Goal: Task Accomplishment & Management: Manage account settings

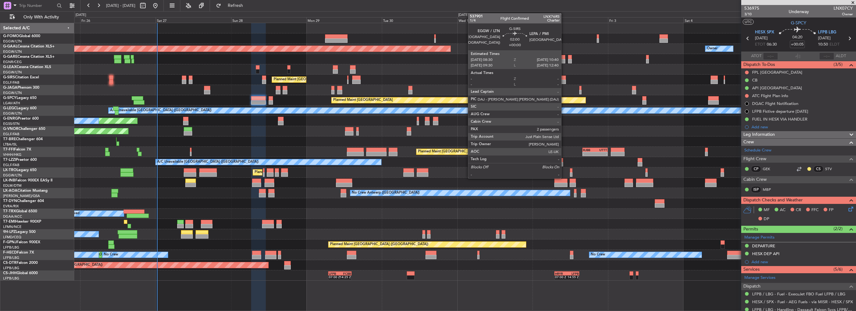
click at [564, 81] on div at bounding box center [562, 82] width 7 height 4
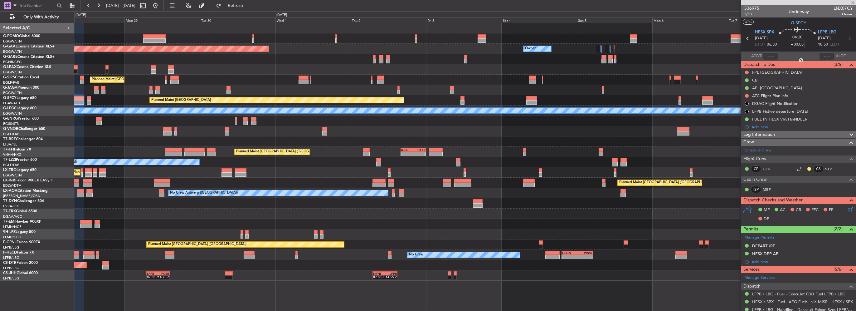
click at [382, 75] on div "Planned Maint [GEOGRAPHIC_DATA] ([GEOGRAPHIC_DATA])" at bounding box center [465, 80] width 782 height 10
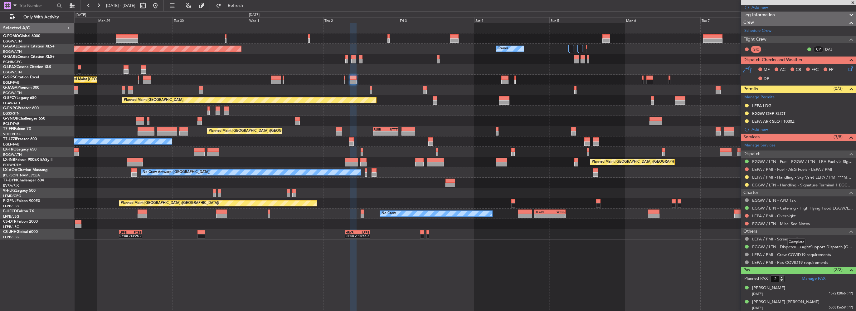
scroll to position [18, 0]
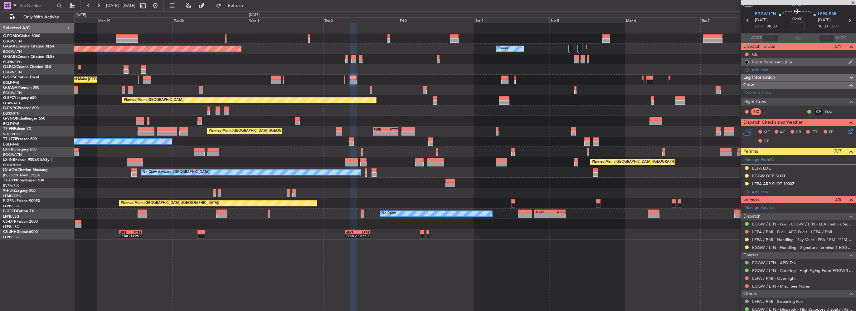
click at [777, 60] on div "Flight Permission (ES)" at bounding box center [772, 61] width 40 height 5
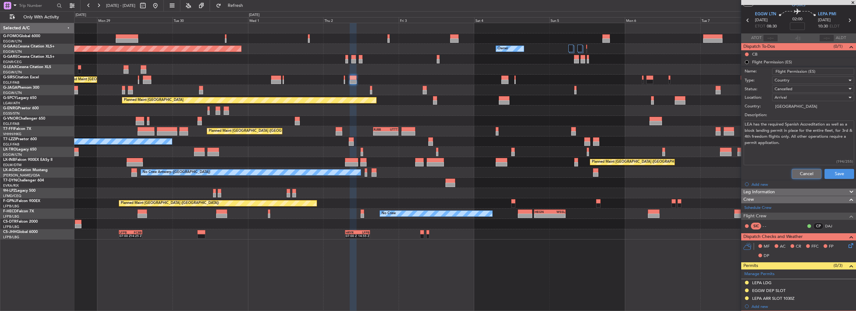
click at [812, 171] on button "Cancel" at bounding box center [807, 174] width 30 height 10
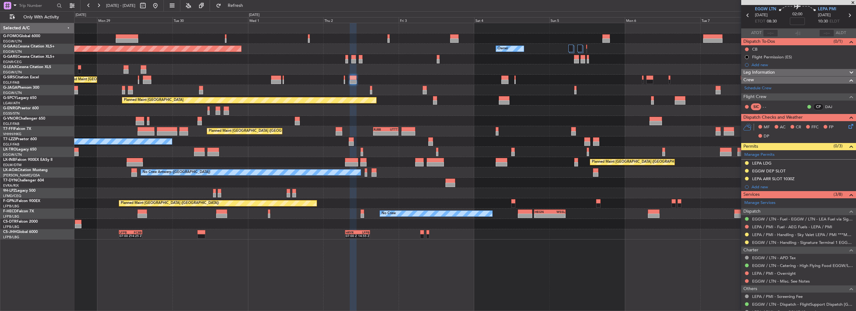
scroll to position [0, 0]
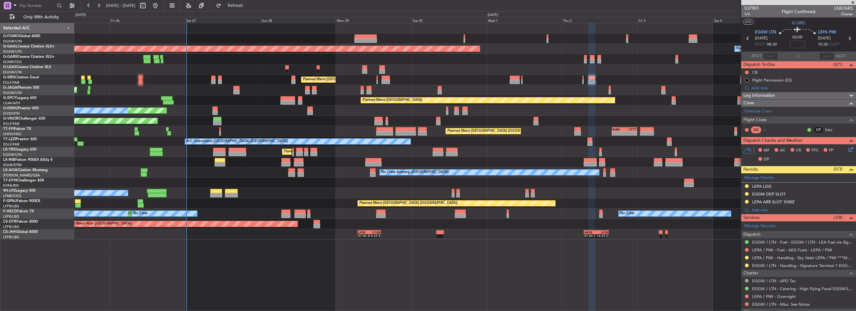
click at [481, 147] on div "Planned Maint London (Luton) Owner Planned Maint Dusseldorf Planned Maint Londo…" at bounding box center [465, 131] width 782 height 216
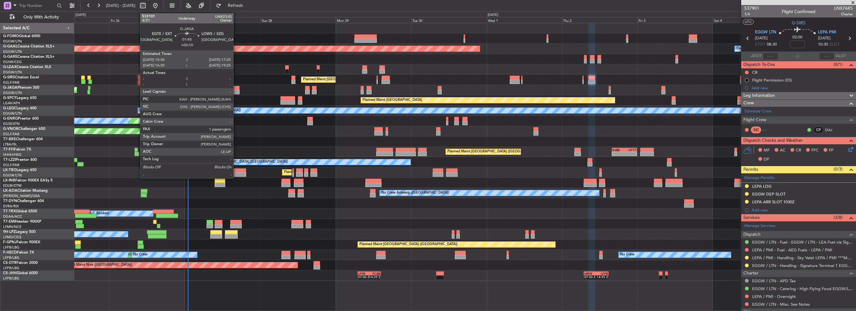
click at [236, 90] on div at bounding box center [236, 92] width 6 height 4
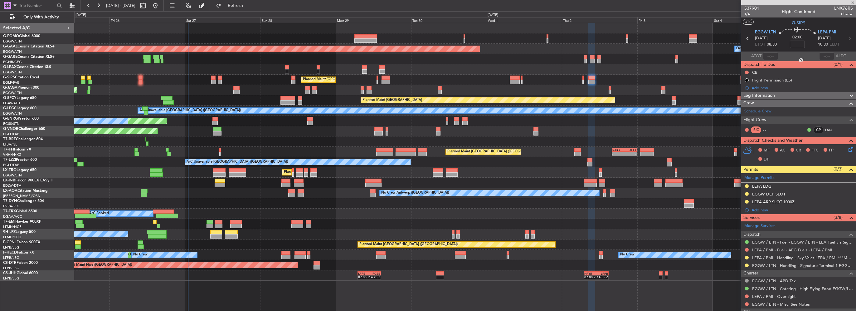
type input "+00:10"
type input "1"
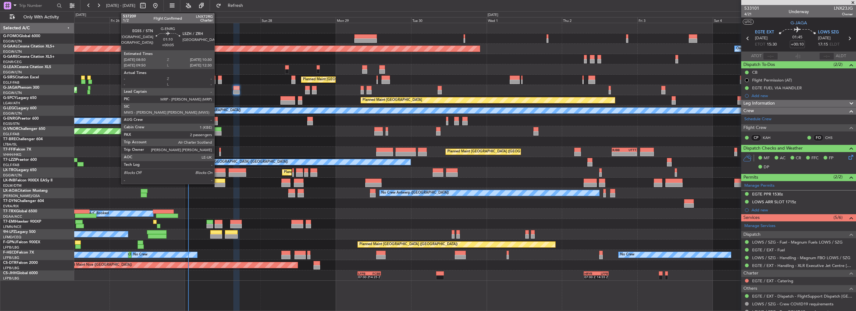
click at [217, 122] on div at bounding box center [214, 123] width 5 height 4
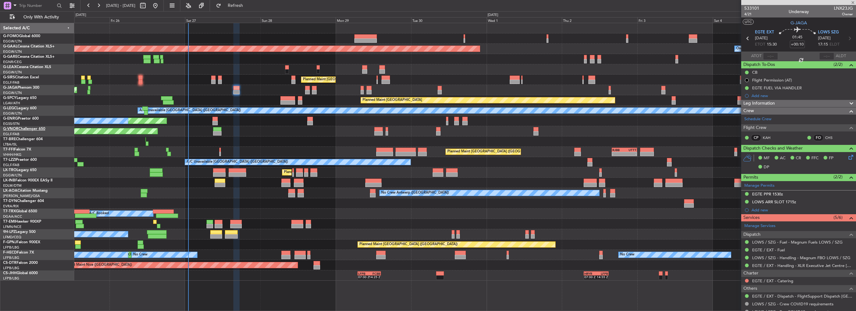
type input "+00:05"
type input "2"
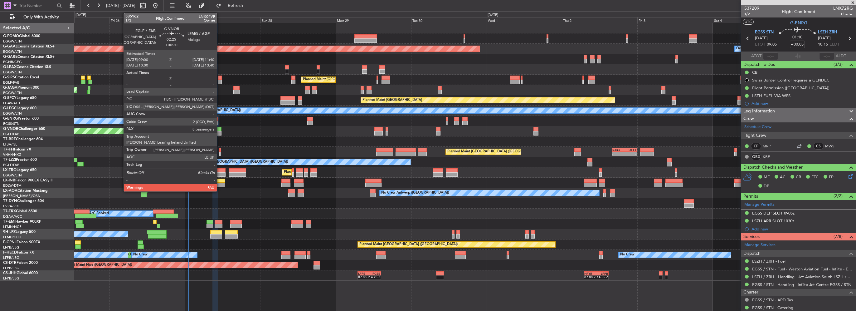
click at [220, 132] on div at bounding box center [217, 133] width 8 height 4
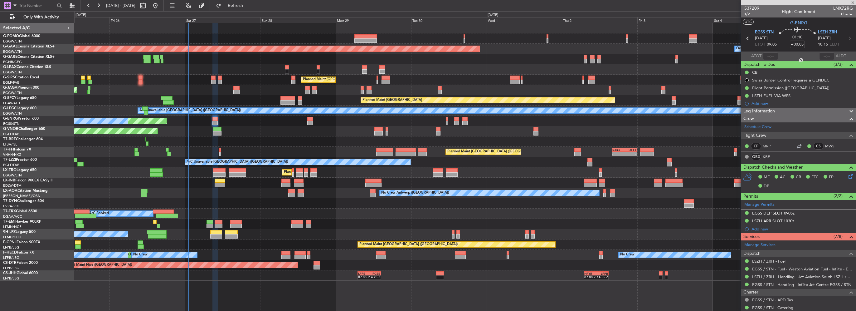
type input "+00:20"
type input "8"
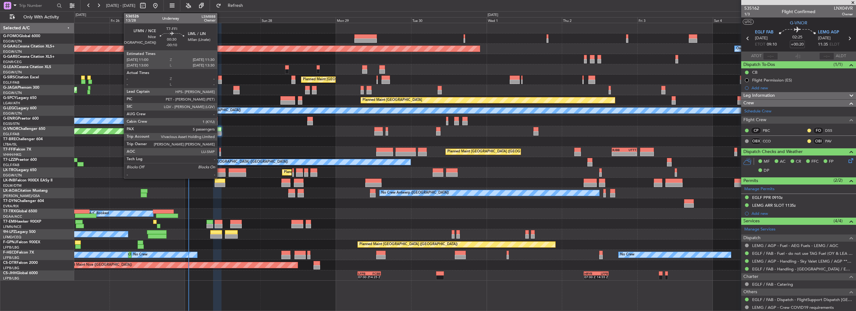
click at [220, 152] on div at bounding box center [220, 154] width 2 height 4
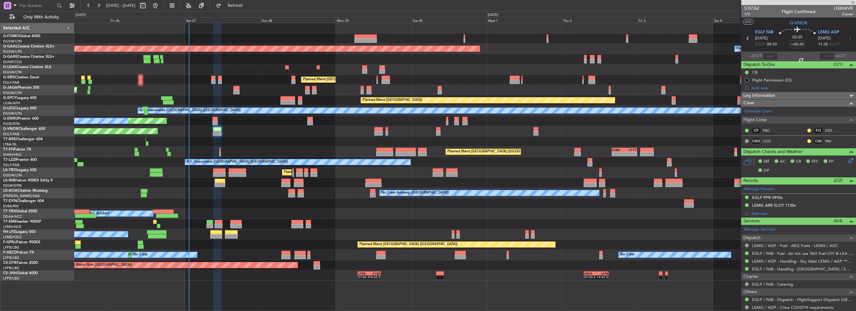
type input "-00:10"
type input "5"
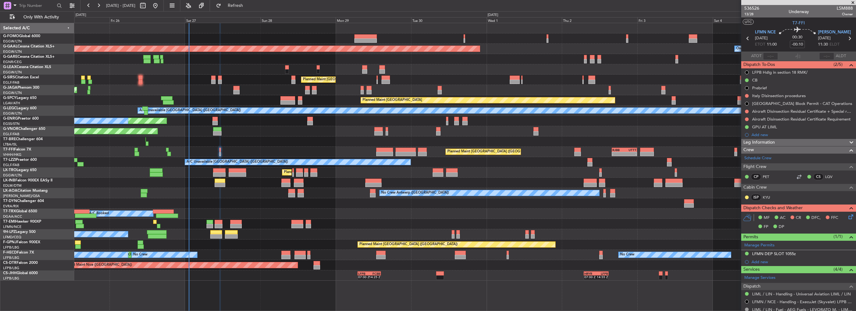
click at [773, 139] on span "Leg Information" at bounding box center [760, 142] width 32 height 7
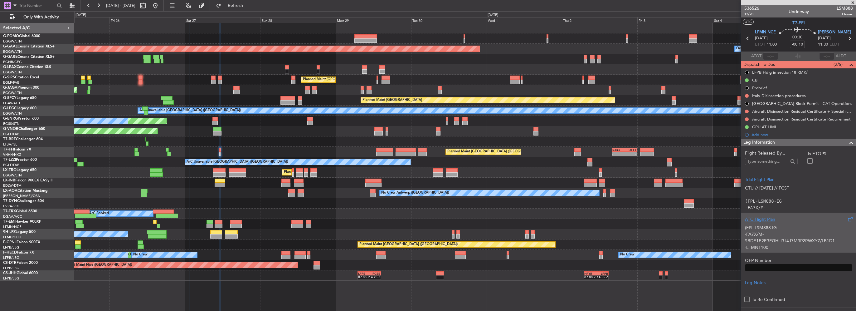
click at [772, 230] on div "(FPL-LSM888-IG -FA7X/M-SBDE1E2E3FGHIJ3J4J7M3P2RWXYZ/LB1D1 -LFMN1100 -N0506F300 …" at bounding box center [798, 235] width 107 height 27
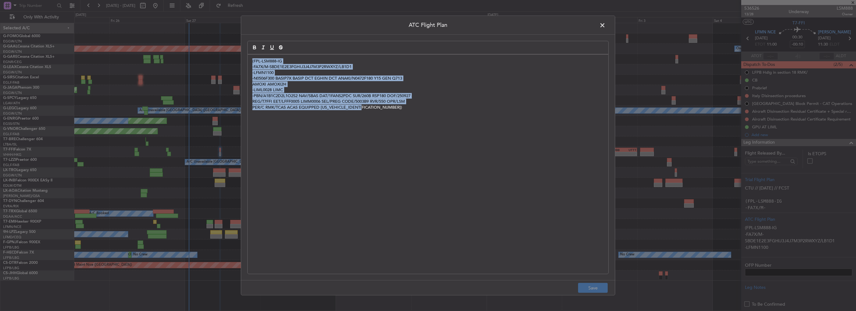
drag, startPoint x: 432, startPoint y: 148, endPoint x: 248, endPoint y: 48, distance: 208.6
click at [248, 48] on quill-editor "(FPL-LSM888-IG -FA7X/M-SBDE1E2E3FGHIJ3J4J7M3P2RWXYZ/LB1D1 -LFMN1100 -N0506F300 …" at bounding box center [427, 151] width 361 height 220
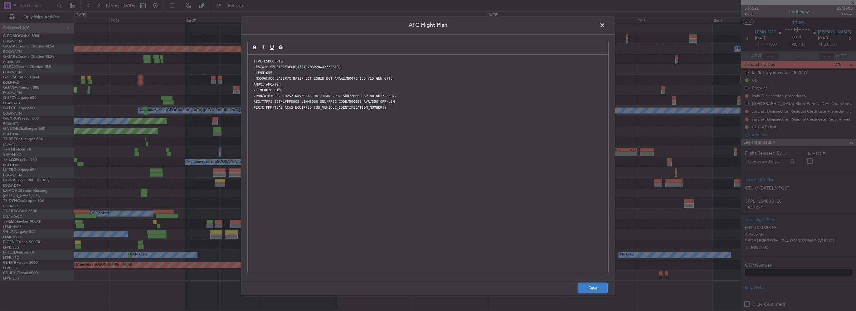
click at [578, 284] on button "Save" at bounding box center [593, 288] width 30 height 10
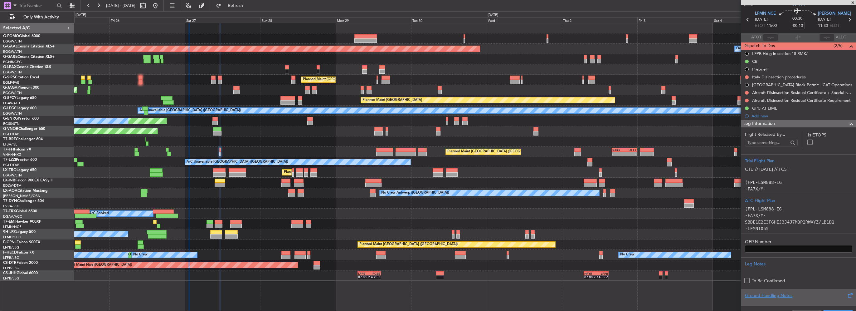
scroll to position [31, 0]
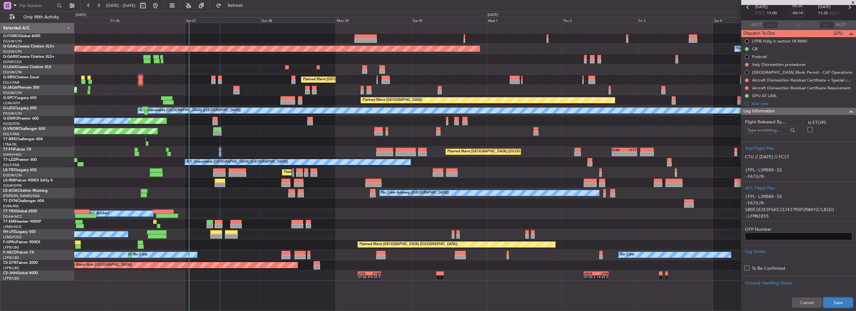
click at [835, 300] on button "Save" at bounding box center [838, 302] width 30 height 10
click at [848, 110] on span at bounding box center [851, 111] width 7 height 7
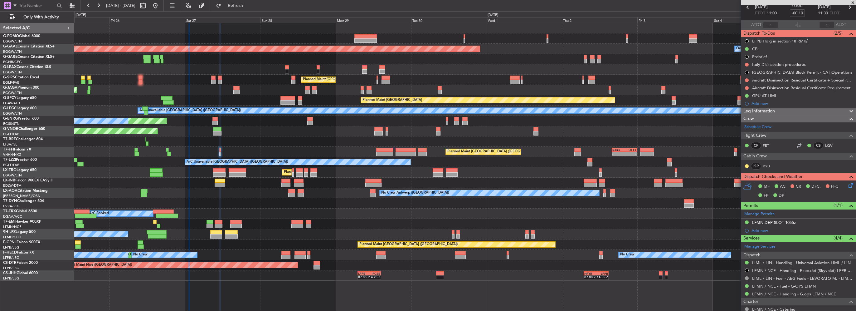
click at [847, 183] on icon at bounding box center [849, 184] width 5 height 5
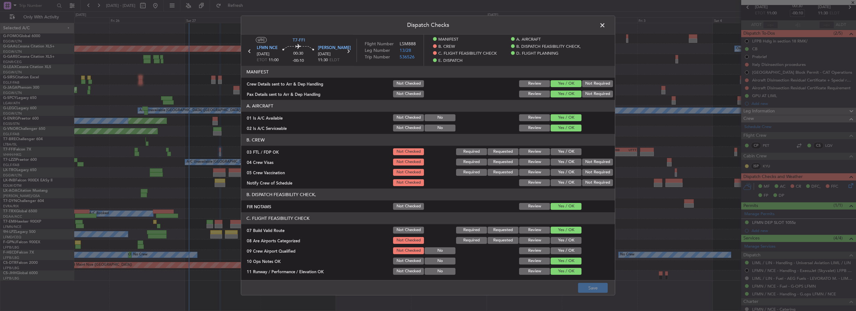
click at [563, 238] on button "Yes / OK" at bounding box center [566, 240] width 31 height 7
click at [584, 288] on button "Save" at bounding box center [593, 288] width 30 height 10
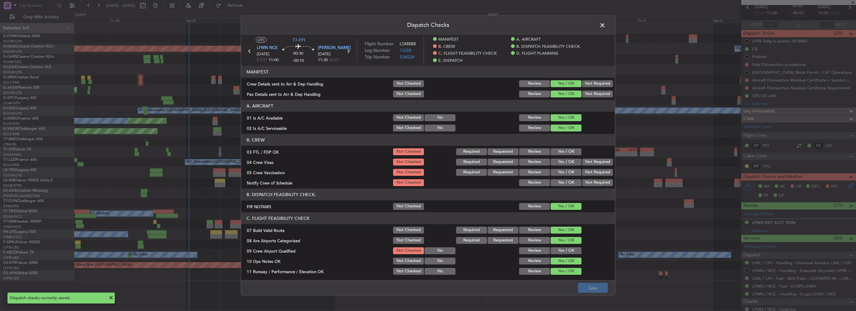
click at [606, 24] on span at bounding box center [606, 27] width 0 height 12
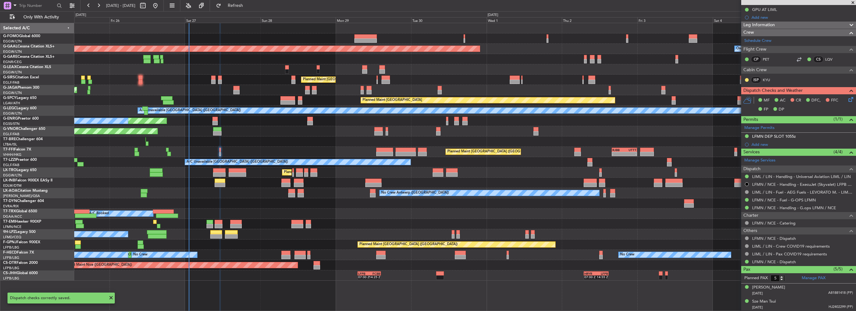
scroll to position [156, 0]
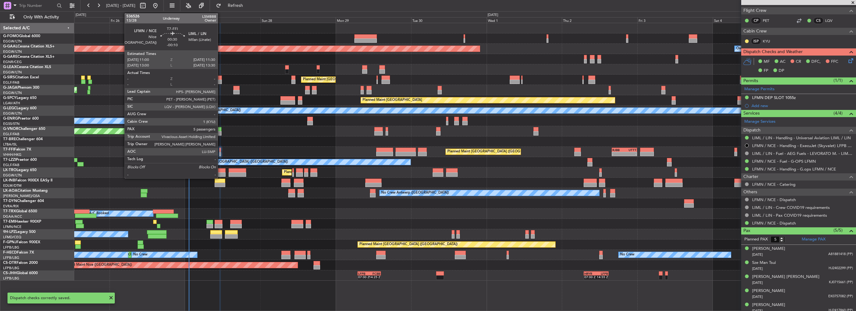
click at [221, 154] on div at bounding box center [220, 154] width 2 height 4
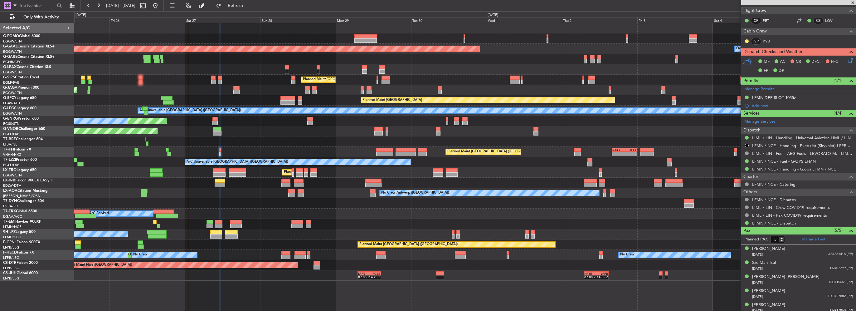
click at [240, 91] on div "Planned Maint [GEOGRAPHIC_DATA] ([GEOGRAPHIC_DATA])" at bounding box center [465, 90] width 782 height 10
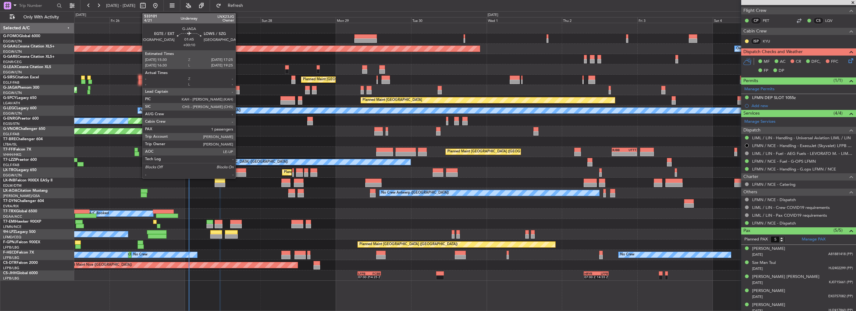
click at [238, 92] on div at bounding box center [236, 92] width 6 height 4
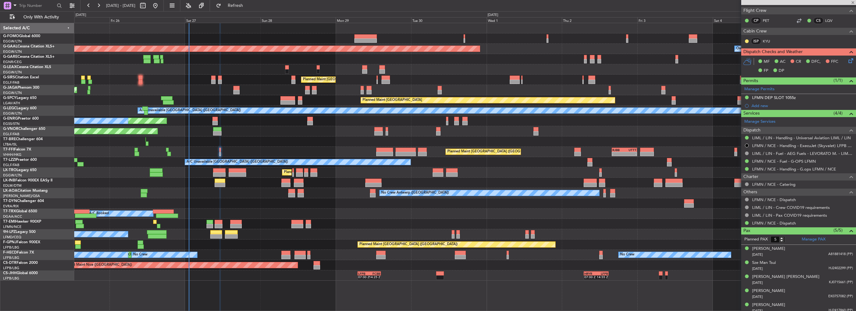
type input "+00:10"
type input "1"
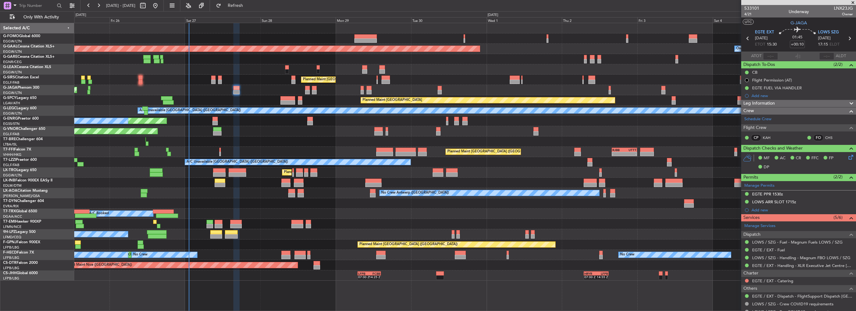
scroll to position [35, 0]
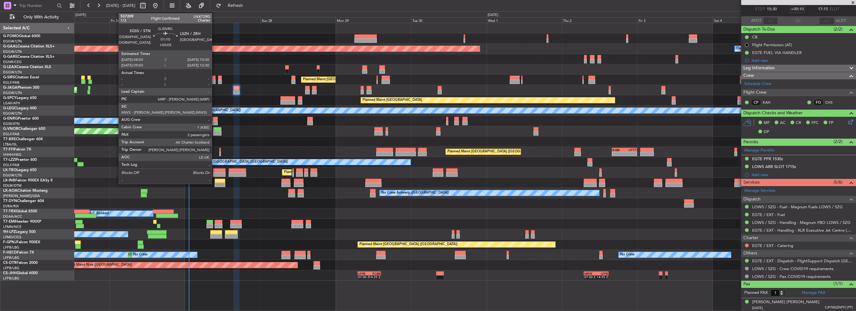
click at [215, 119] on div at bounding box center [214, 119] width 5 height 4
type input "+00:05"
type input "2"
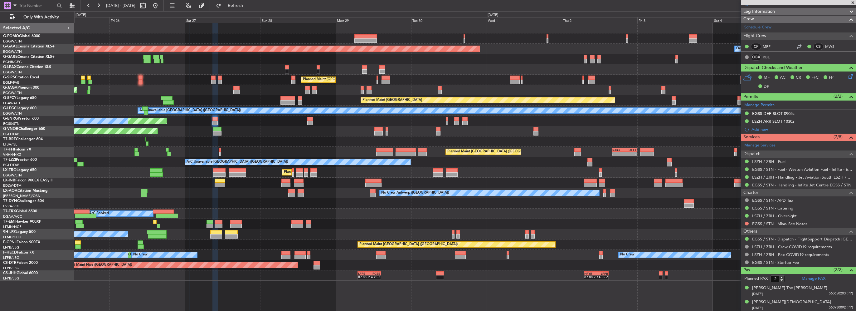
scroll to position [0, 0]
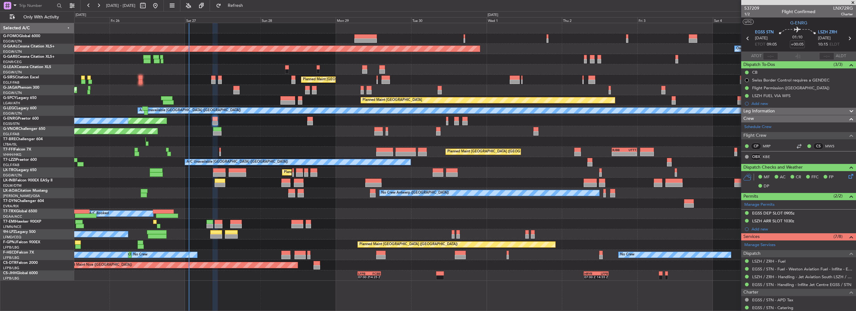
click at [236, 90] on div at bounding box center [236, 92] width 6 height 4
type input "+00:10"
type input "1"
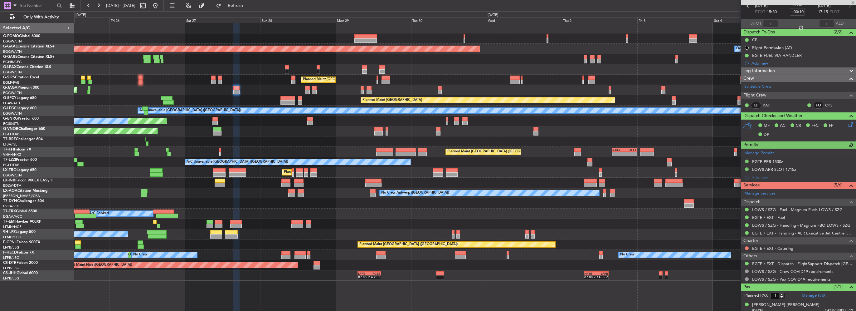
scroll to position [35, 0]
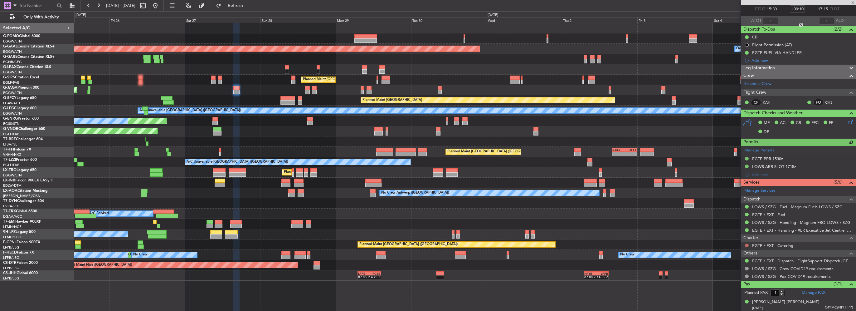
click at [747, 244] on button at bounding box center [747, 245] width 4 height 4
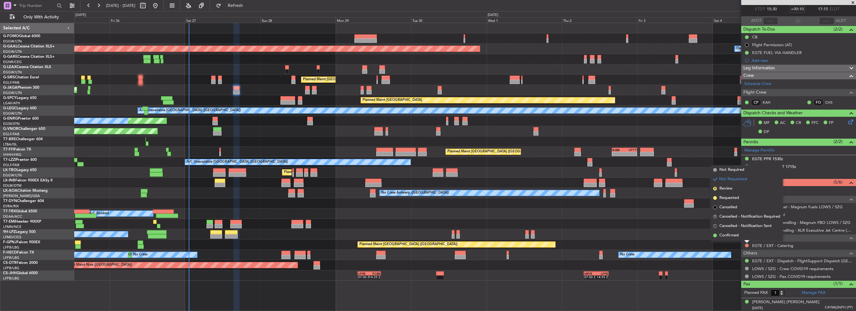
drag, startPoint x: 725, startPoint y: 170, endPoint x: 420, endPoint y: 169, distance: 305.8
click at [725, 170] on span "Not Required" at bounding box center [731, 170] width 25 height 6
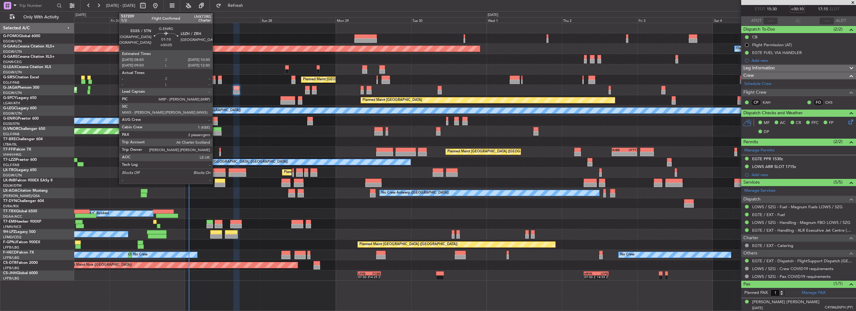
click at [215, 121] on div at bounding box center [214, 123] width 5 height 4
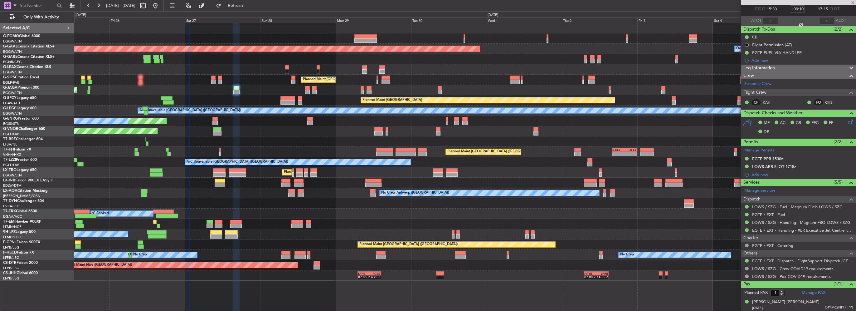
type input "+00:05"
type input "2"
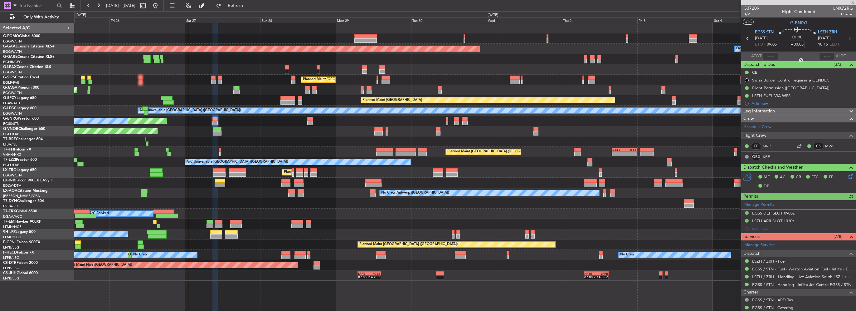
scroll to position [62, 0]
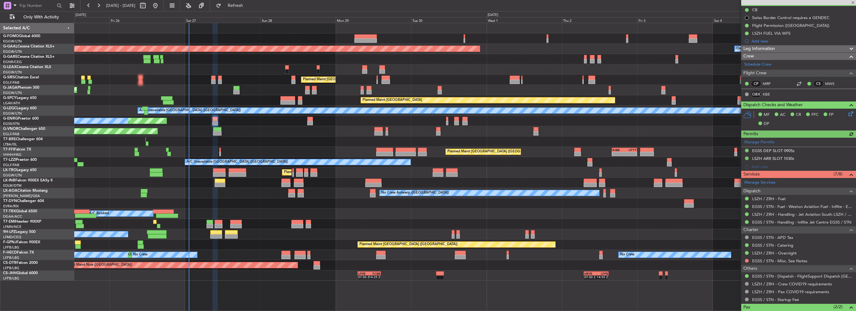
click at [744, 258] on nimbus-traffic-light at bounding box center [746, 260] width 5 height 5
click at [748, 261] on mat-tooltip-component "Not Requested" at bounding box center [746, 269] width 35 height 17
click at [746, 260] on mat-tooltip-component "Confirmed" at bounding box center [747, 254] width 28 height 17
click at [747, 260] on button at bounding box center [747, 261] width 4 height 4
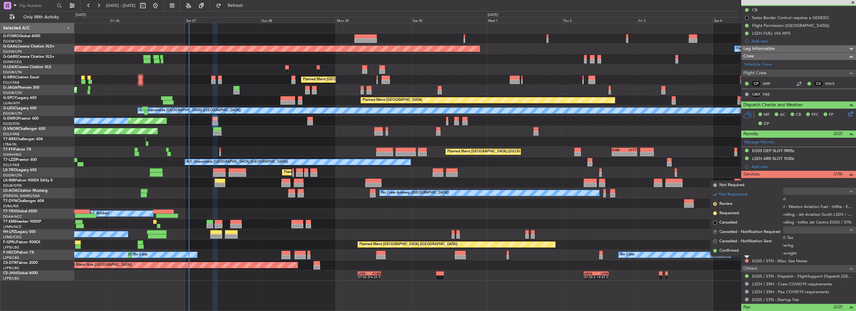
drag, startPoint x: 731, startPoint y: 188, endPoint x: 614, endPoint y: 202, distance: 118.3
click at [731, 188] on span "Not Required" at bounding box center [731, 185] width 25 height 6
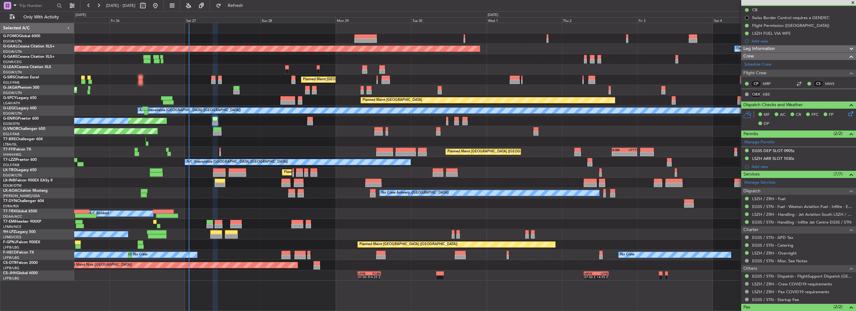
click at [218, 152] on div "Planned Maint Beijing (Beijing Capital) - - RJBB 16:00 Z UTTT 00:00 Z 05:35 Z 1…" at bounding box center [465, 152] width 782 height 10
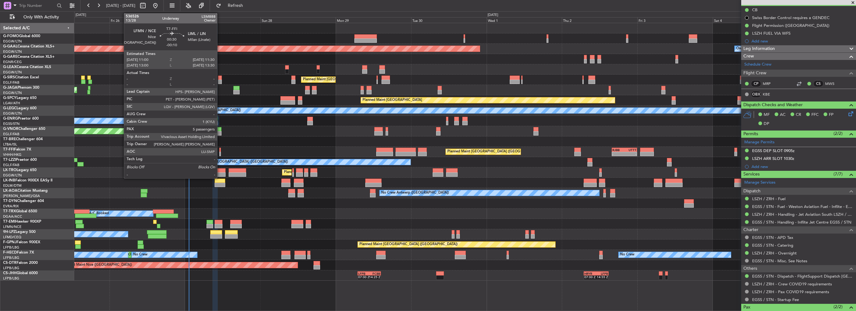
click at [220, 153] on div at bounding box center [220, 154] width 2 height 4
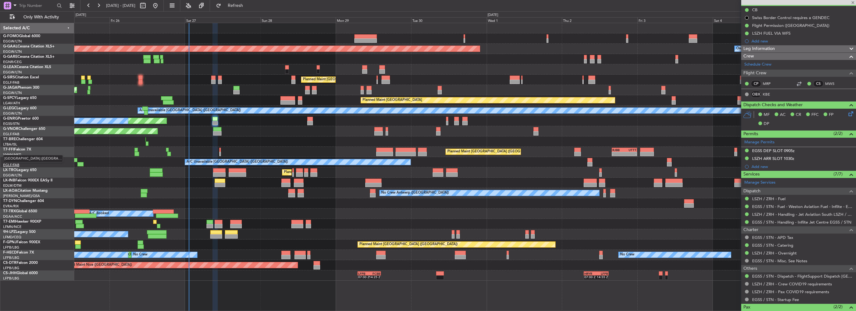
type input "-00:10"
type input "5"
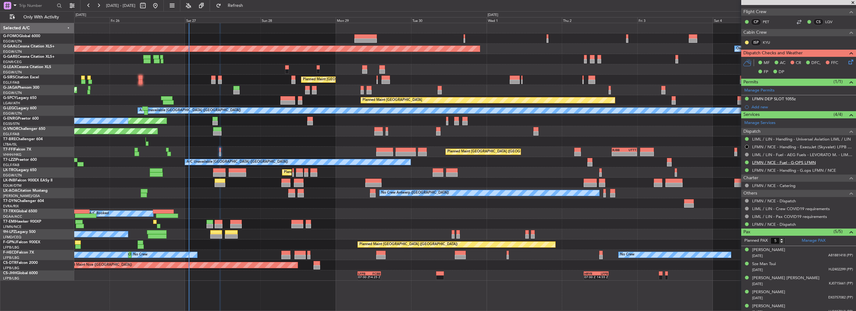
scroll to position [156, 0]
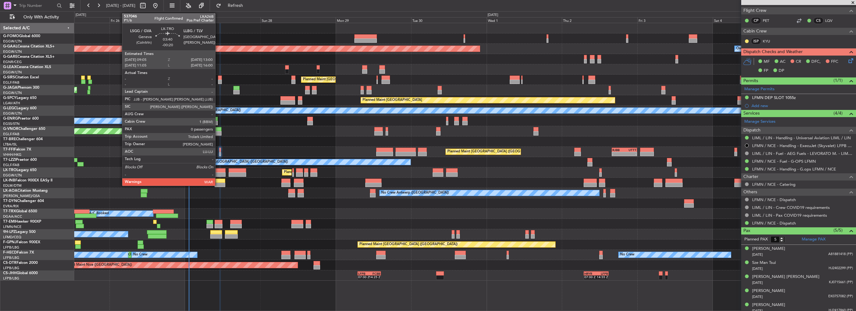
click at [218, 172] on div at bounding box center [219, 174] width 12 height 4
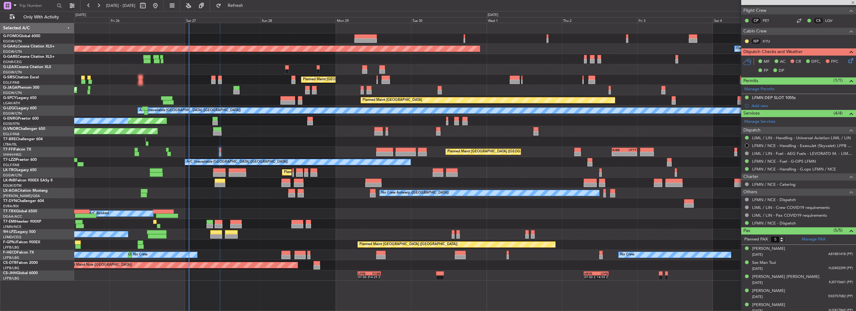
type input "-00:20"
type input "0"
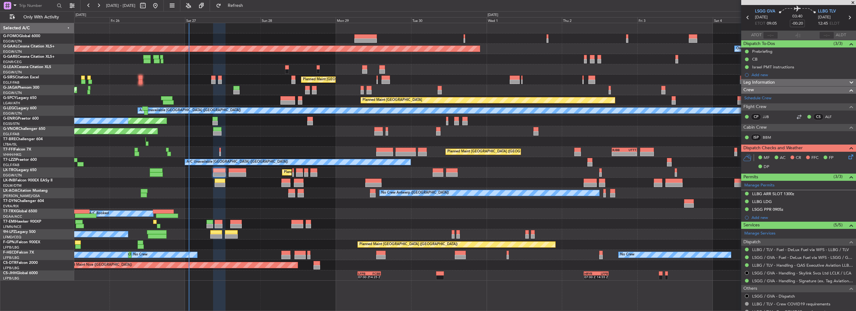
scroll to position [31, 0]
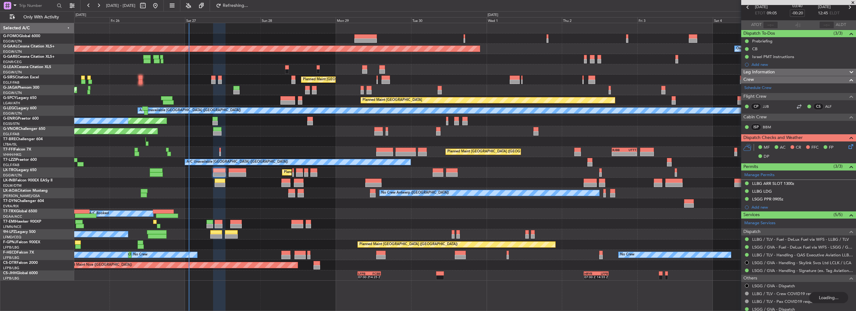
click at [847, 147] on icon at bounding box center [849, 145] width 5 height 5
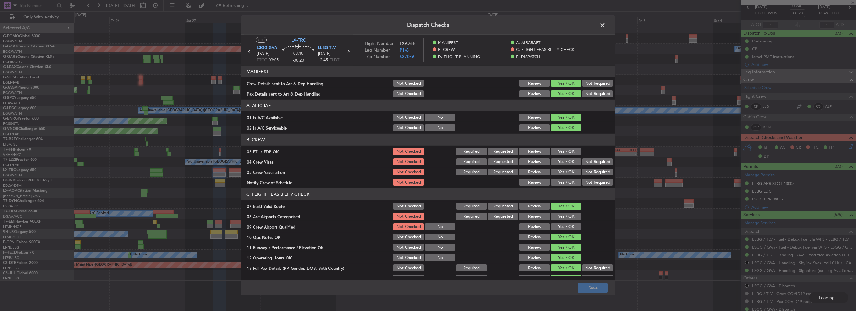
click at [565, 216] on button "Yes / OK" at bounding box center [566, 216] width 31 height 7
click at [556, 213] on button "Yes / OK" at bounding box center [566, 216] width 31 height 7
click at [592, 289] on button "Save" at bounding box center [593, 288] width 30 height 10
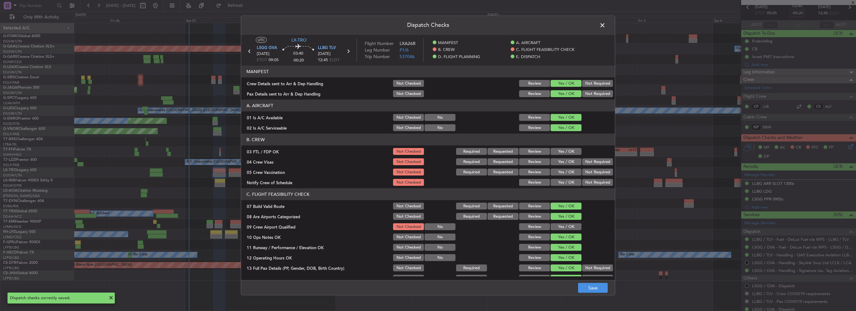
click at [606, 23] on span at bounding box center [606, 27] width 0 height 12
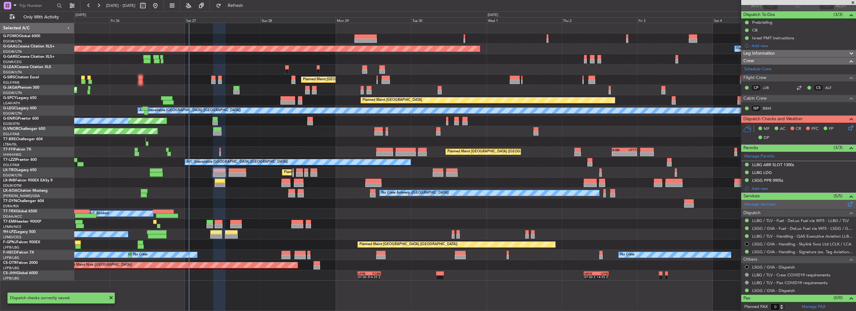
scroll to position [0, 0]
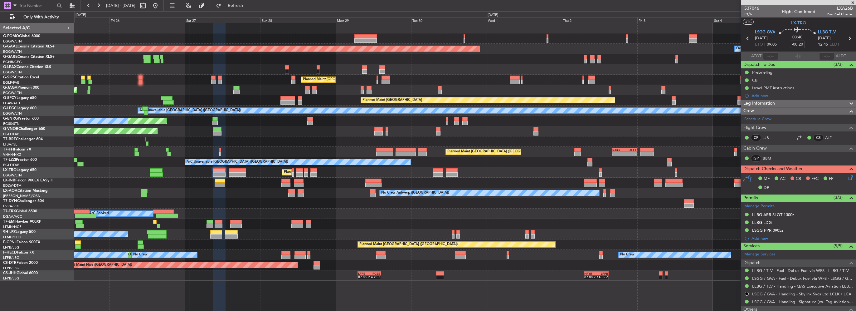
click at [769, 73] on mat-tooltip-component "Actual Take-Off Time" at bounding box center [769, 68] width 44 height 17
click at [772, 74] on div "Prebriefing" at bounding box center [762, 72] width 20 height 5
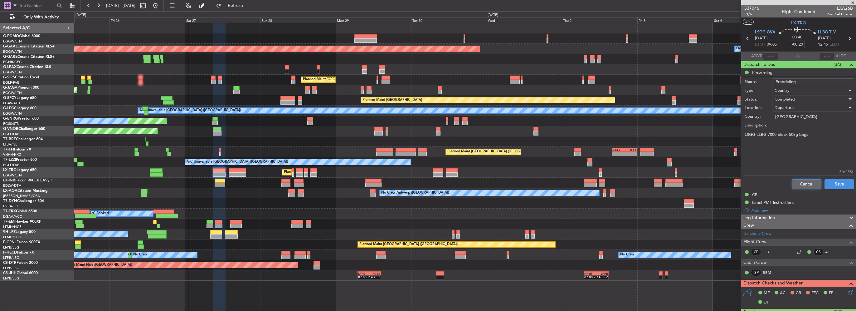
click at [800, 187] on button "Cancel" at bounding box center [807, 184] width 30 height 10
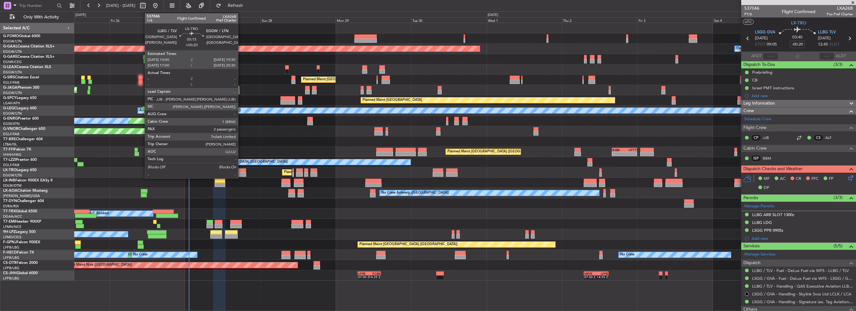
click at [241, 172] on div at bounding box center [237, 174] width 17 height 4
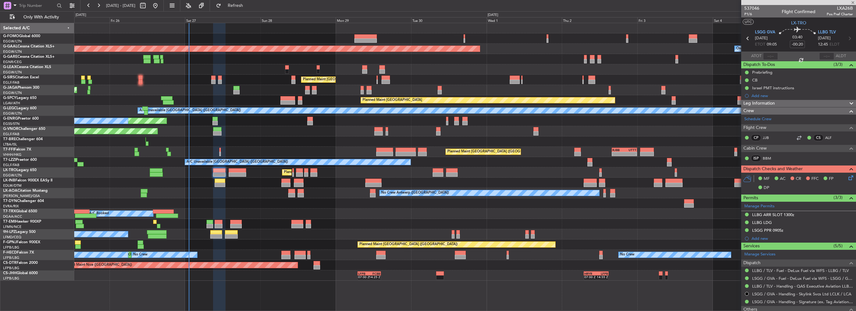
type input "+00:20"
type input "2"
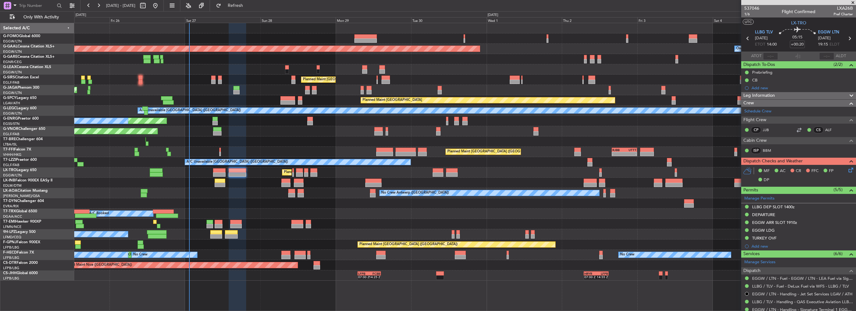
click at [760, 73] on div "Prebriefing" at bounding box center [762, 72] width 20 height 5
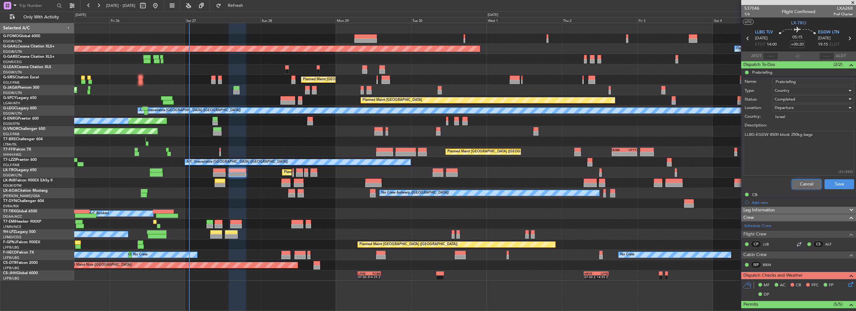
click at [801, 183] on button "Cancel" at bounding box center [807, 184] width 30 height 10
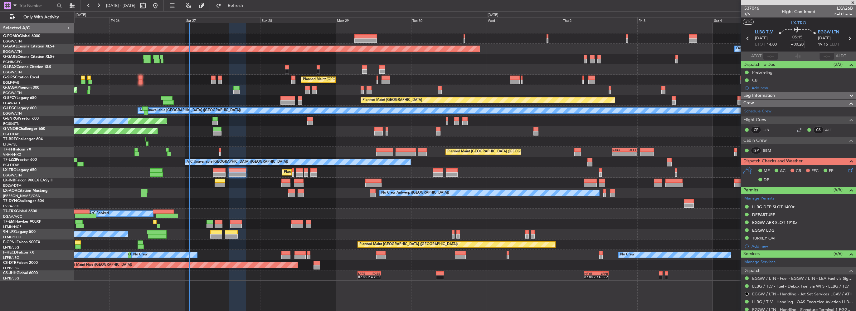
click at [847, 166] on icon at bounding box center [849, 168] width 5 height 5
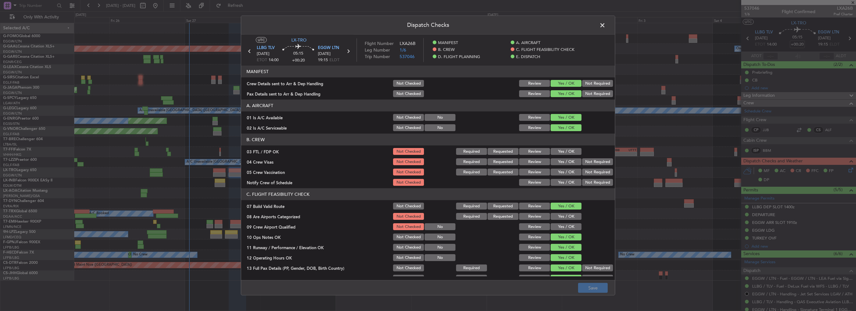
click at [560, 216] on button "Yes / OK" at bounding box center [566, 216] width 31 height 7
drag, startPoint x: 602, startPoint y: 290, endPoint x: 629, endPoint y: 182, distance: 110.8
click at [602, 289] on button "Save" at bounding box center [593, 288] width 30 height 10
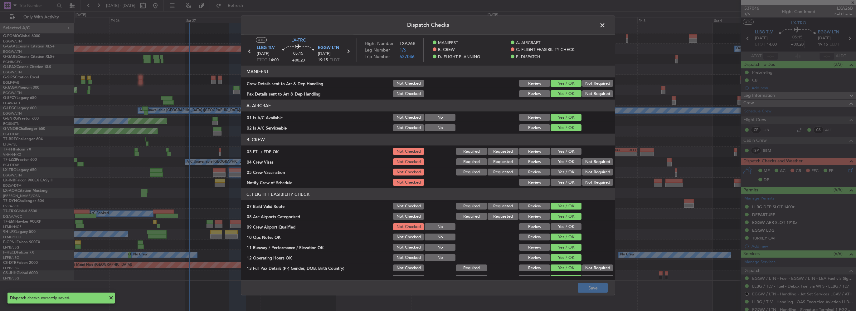
click at [606, 23] on span at bounding box center [606, 27] width 0 height 12
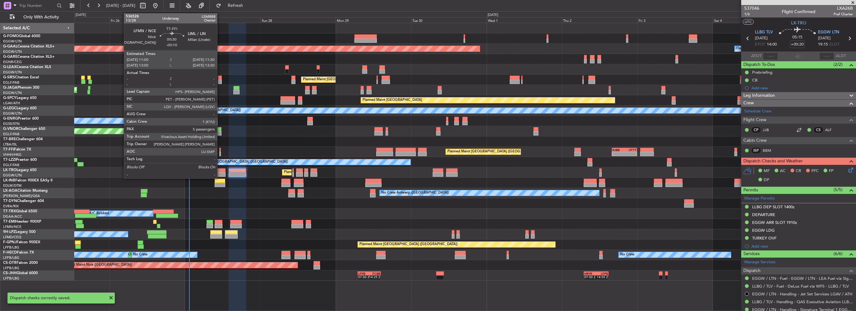
click at [220, 152] on div at bounding box center [220, 154] width 2 height 4
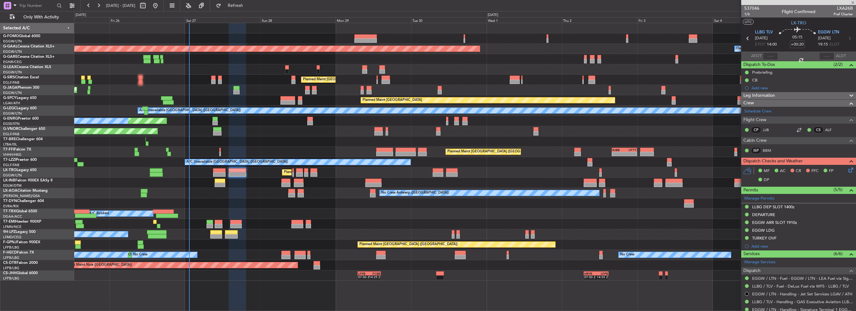
type input "-00:10"
type input "5"
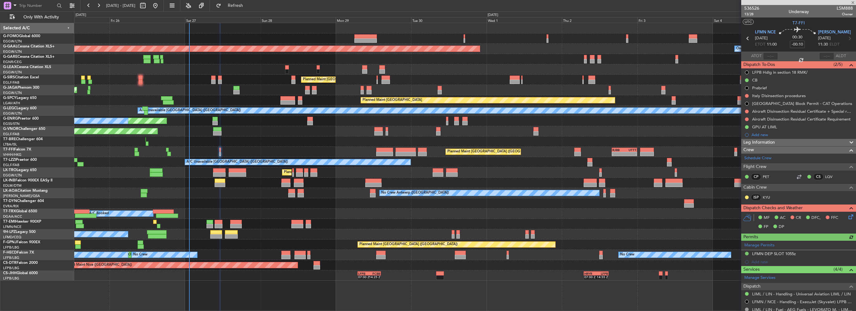
click at [847, 213] on icon at bounding box center [849, 215] width 5 height 5
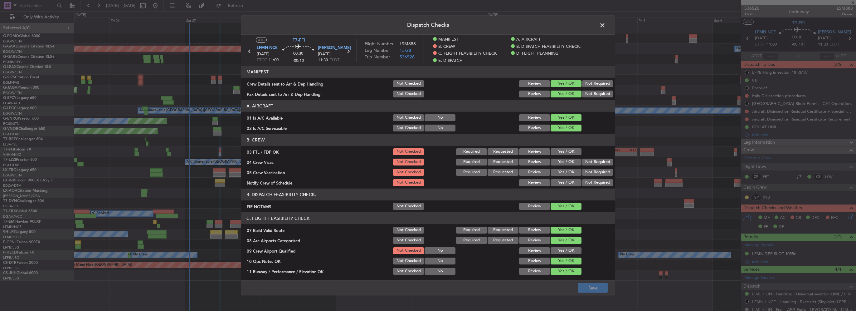
click at [606, 23] on span at bounding box center [606, 27] width 0 height 12
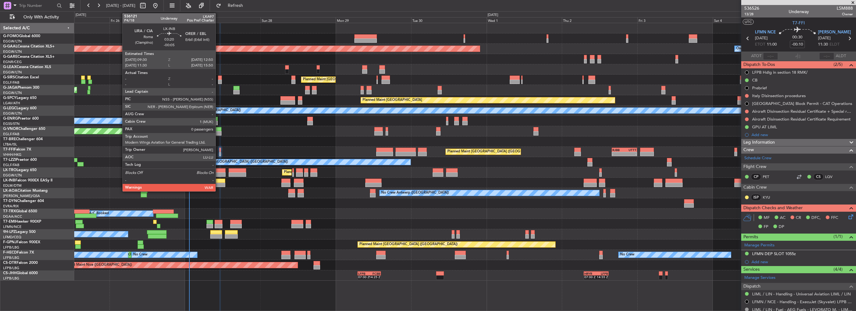
click at [218, 182] on div at bounding box center [220, 180] width 11 height 4
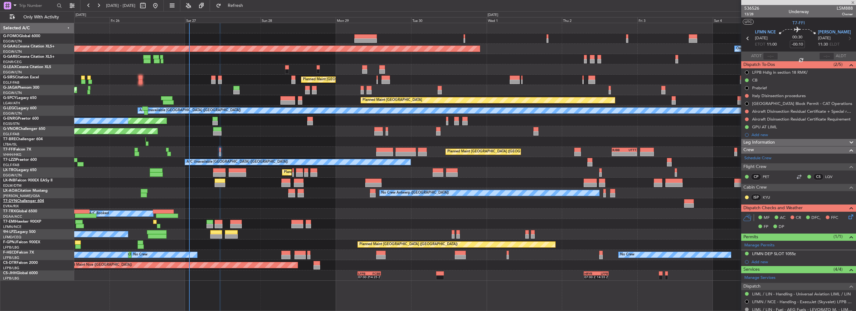
type input "-00:05"
type input "0"
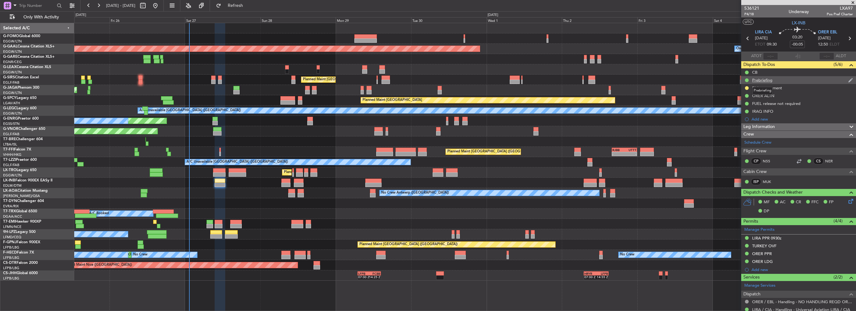
click at [765, 81] on div "Prebriefing" at bounding box center [762, 79] width 20 height 5
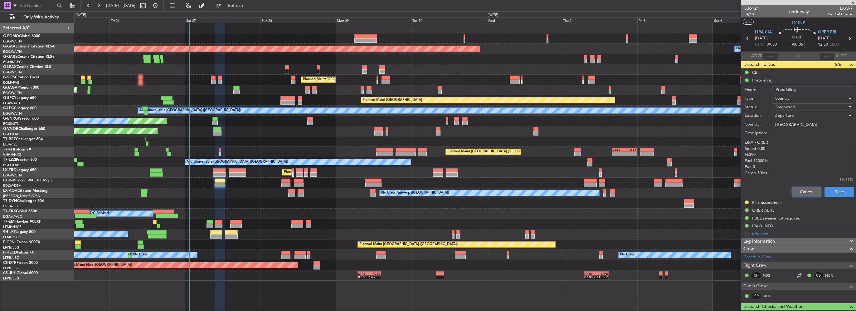
click at [801, 190] on button "Cancel" at bounding box center [807, 192] width 30 height 10
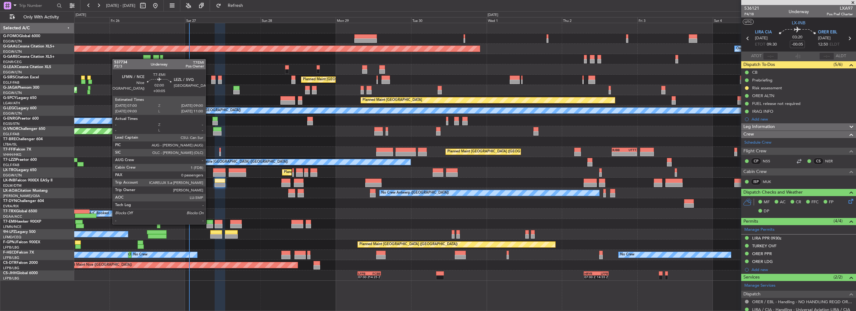
click at [208, 224] on div at bounding box center [210, 226] width 7 height 4
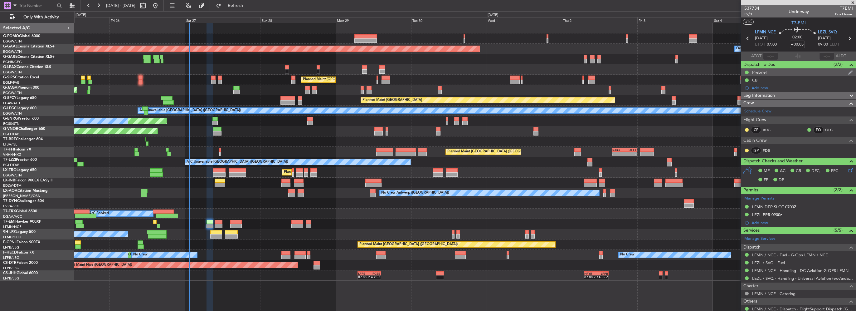
click at [758, 73] on div "Prebrief" at bounding box center [759, 72] width 15 height 5
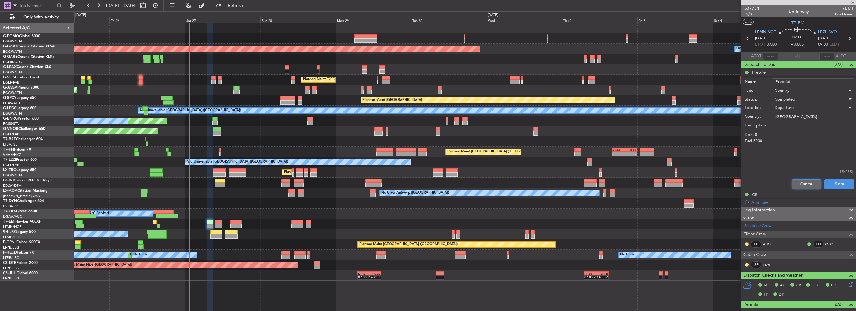
click at [806, 181] on button "Cancel" at bounding box center [807, 184] width 30 height 10
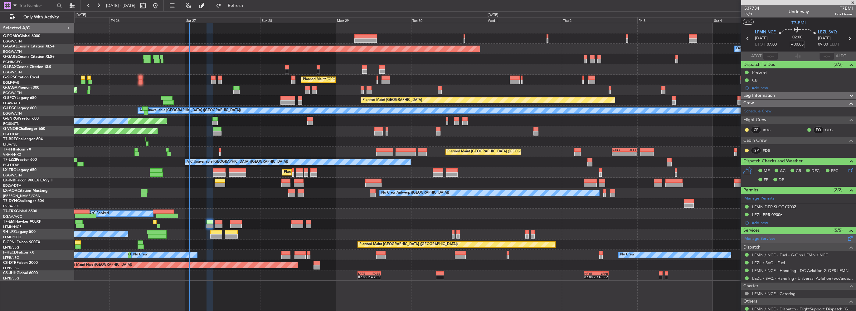
scroll to position [18, 0]
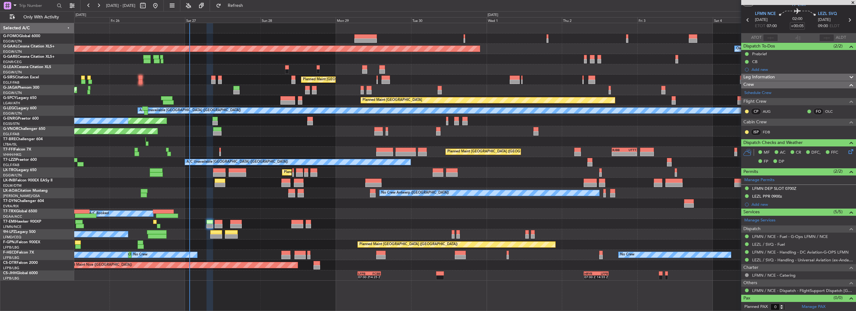
click at [222, 224] on div at bounding box center [219, 226] width 8 height 4
type input "+00:25"
type input "6"
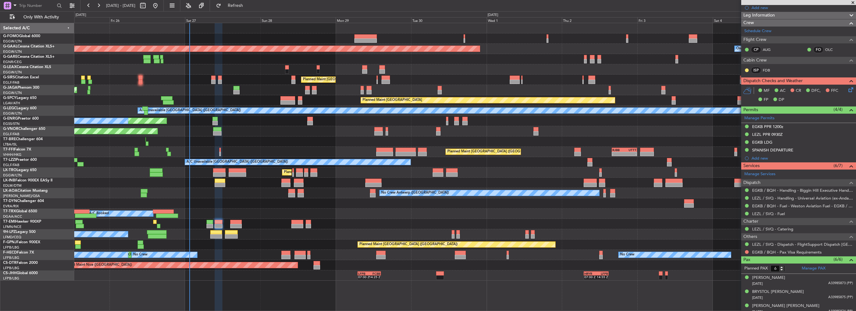
scroll to position [125, 0]
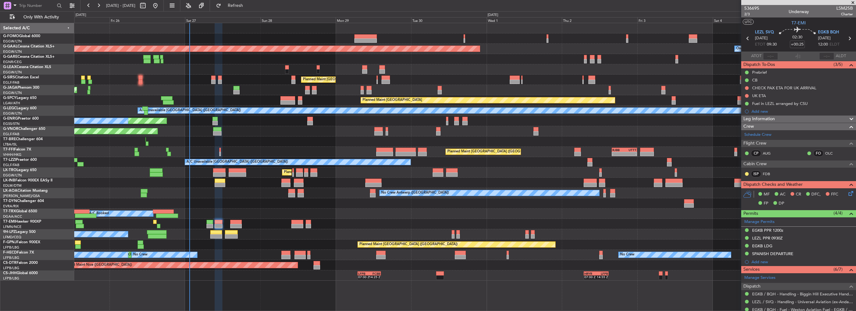
click at [847, 193] on icon at bounding box center [849, 192] width 5 height 5
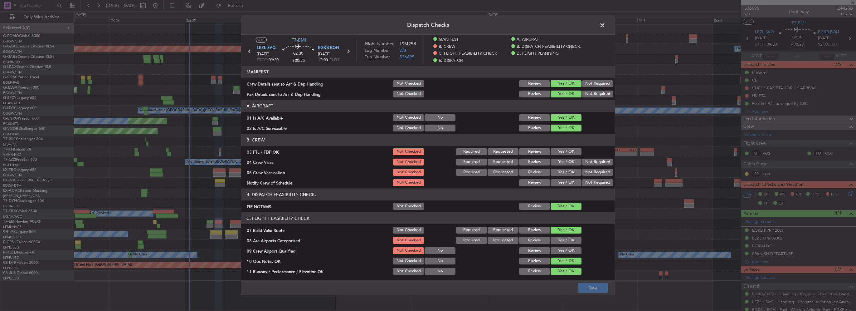
click at [560, 237] on button "Yes / OK" at bounding box center [566, 240] width 31 height 7
click at [595, 291] on button "Save" at bounding box center [593, 288] width 30 height 10
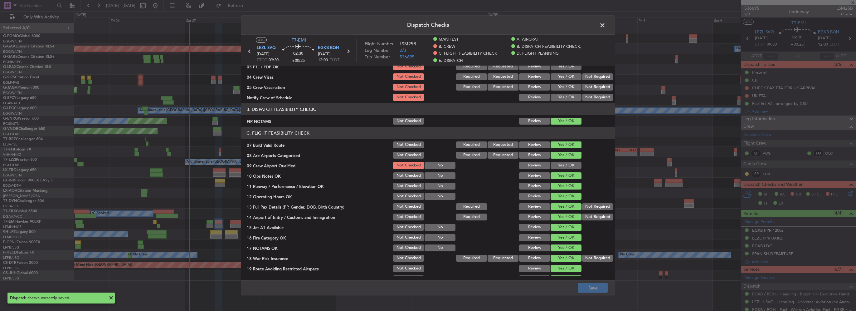
scroll to position [55, 0]
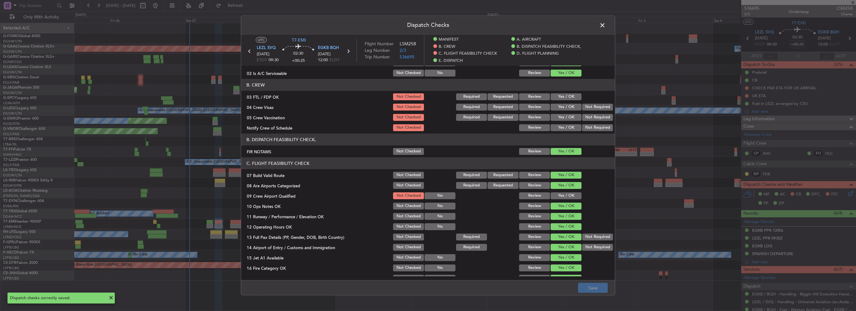
click at [606, 25] on span at bounding box center [606, 27] width 0 height 12
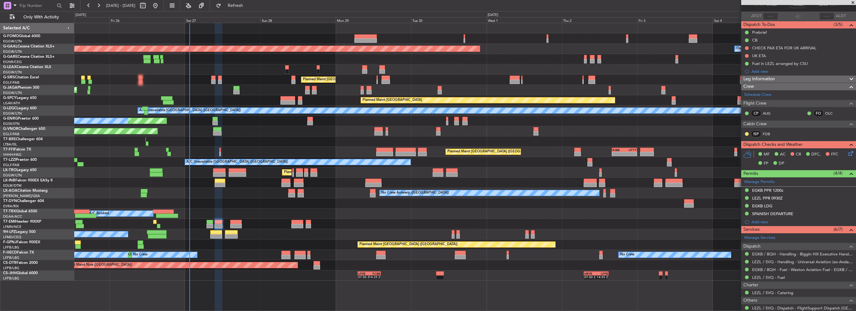
scroll to position [31, 0]
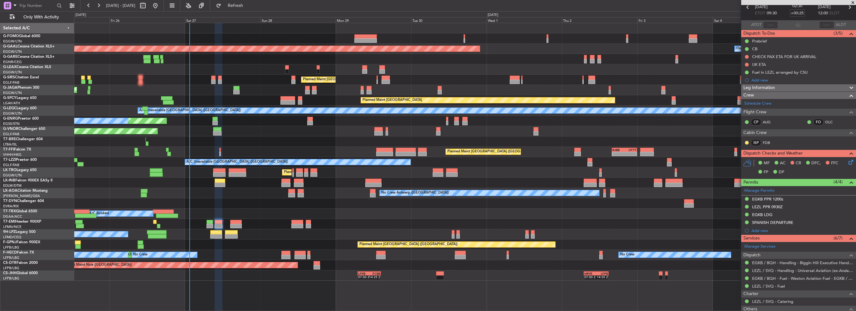
click at [847, 160] on icon at bounding box center [849, 161] width 5 height 5
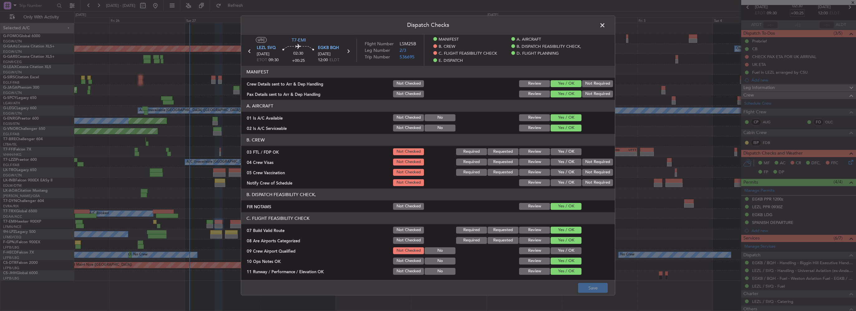
scroll to position [62, 0]
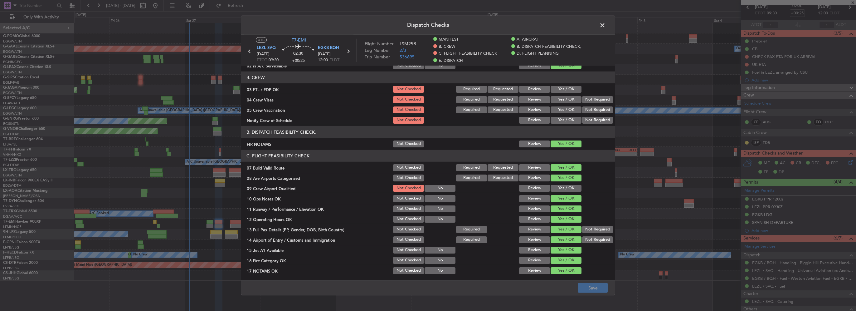
click at [606, 24] on span at bounding box center [606, 27] width 0 height 12
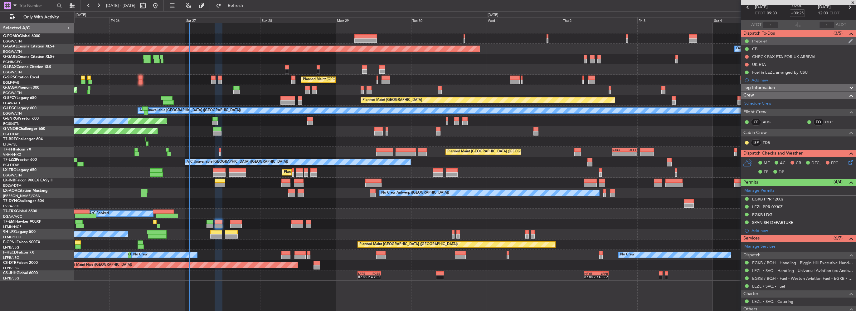
click at [758, 41] on div "Prebrief" at bounding box center [759, 40] width 15 height 5
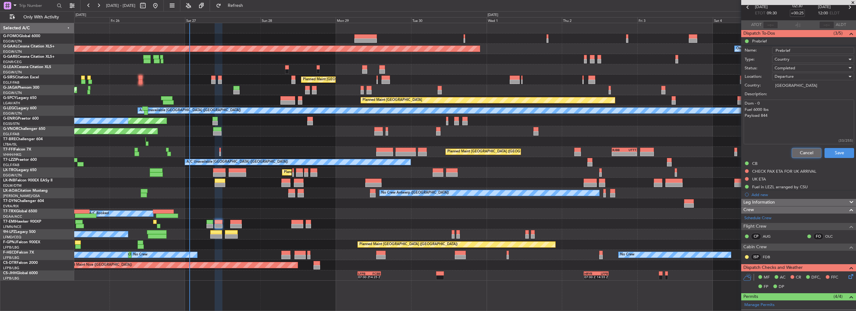
click at [801, 151] on button "Cancel" at bounding box center [807, 153] width 30 height 10
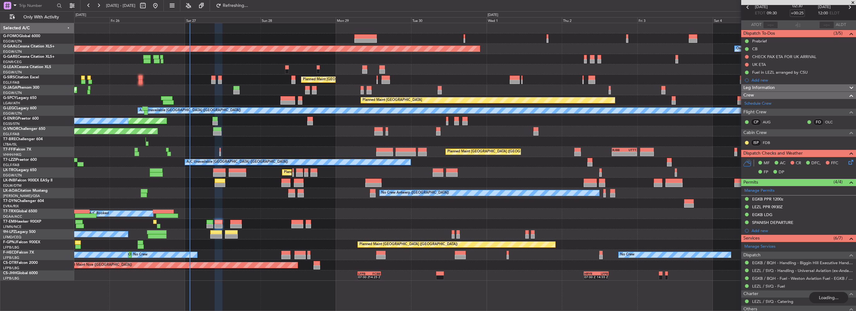
click at [847, 162] on icon at bounding box center [849, 161] width 5 height 5
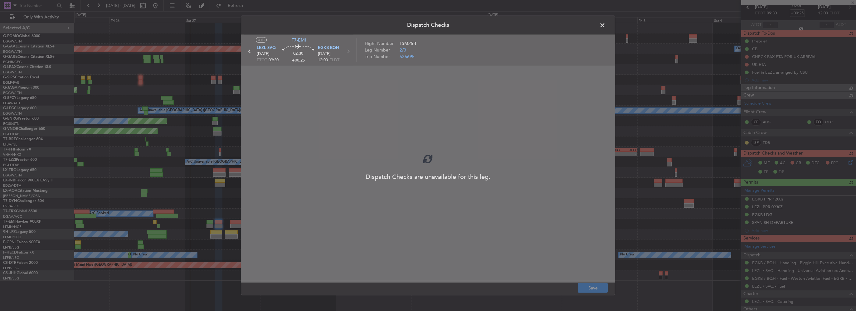
click at [606, 23] on span at bounding box center [606, 27] width 0 height 12
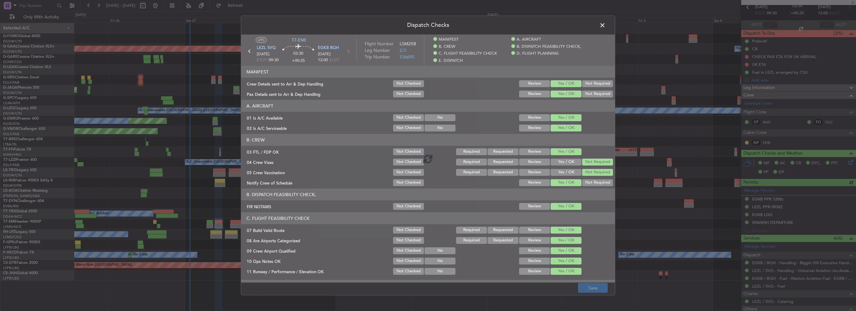
click at [606, 24] on span at bounding box center [606, 27] width 0 height 12
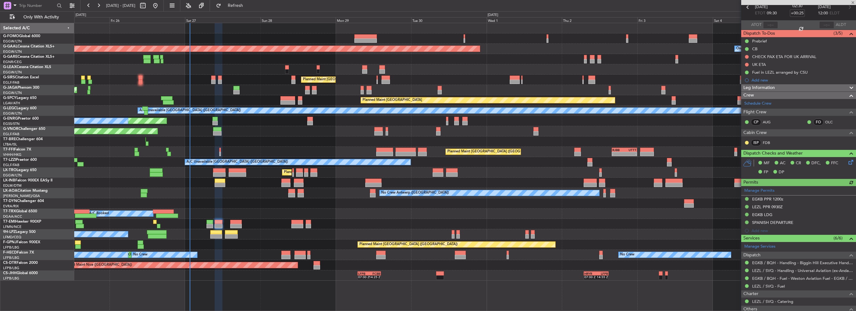
scroll to position [149, 0]
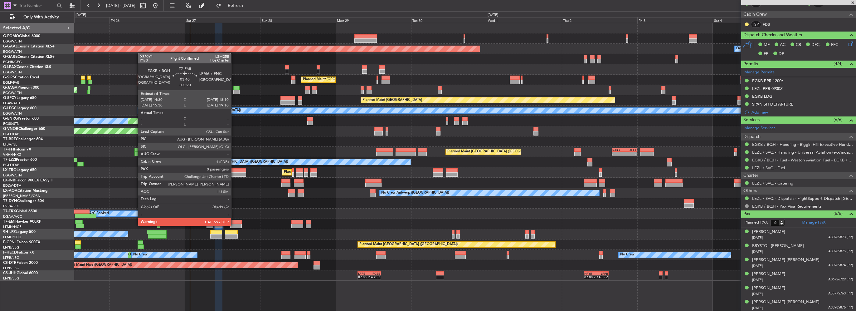
click at [236, 222] on div at bounding box center [236, 222] width 12 height 4
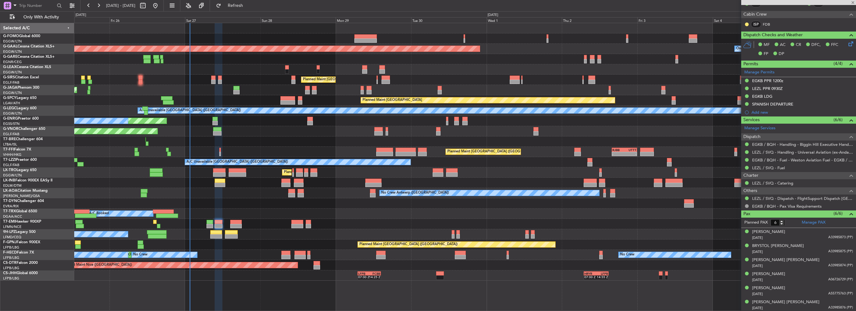
type input "+00:20"
type input "0"
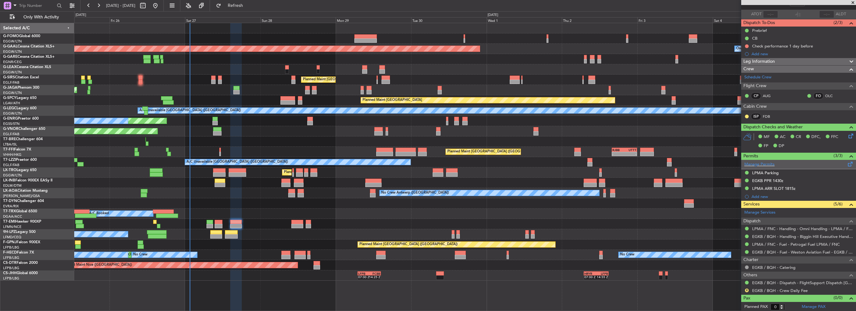
scroll to position [0, 0]
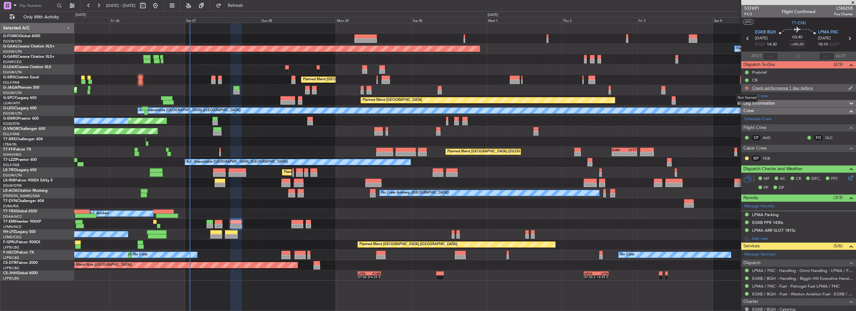
click at [746, 86] on button at bounding box center [747, 88] width 4 height 4
click at [743, 117] on span "Completed" at bounding box center [749, 115] width 21 height 6
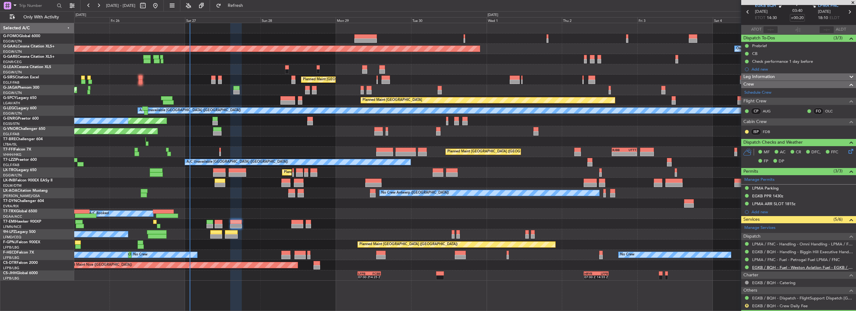
scroll to position [42, 0]
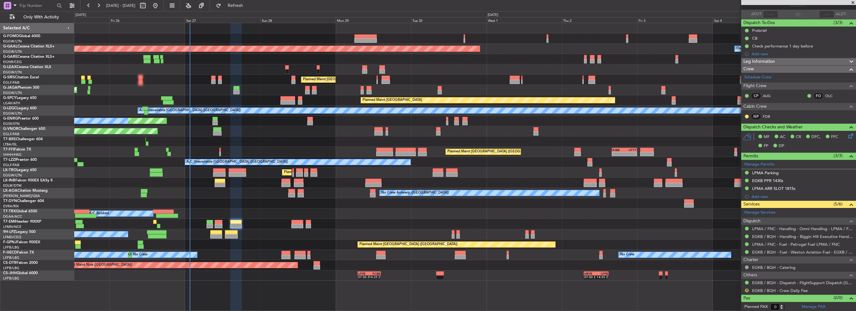
click at [745, 289] on button "R" at bounding box center [747, 290] width 4 height 4
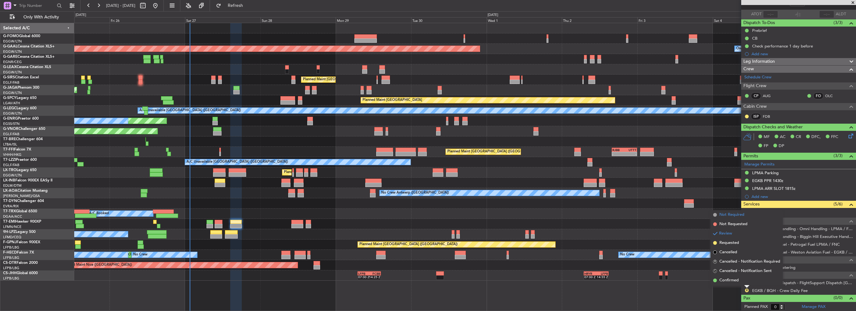
click at [733, 216] on span "Not Required" at bounding box center [731, 215] width 25 height 6
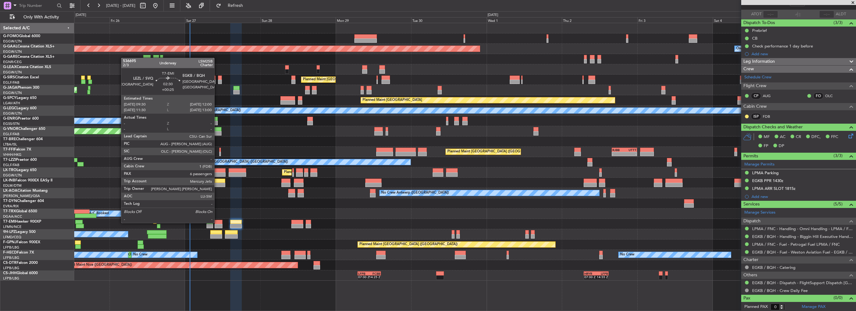
click at [217, 222] on div at bounding box center [219, 222] width 8 height 4
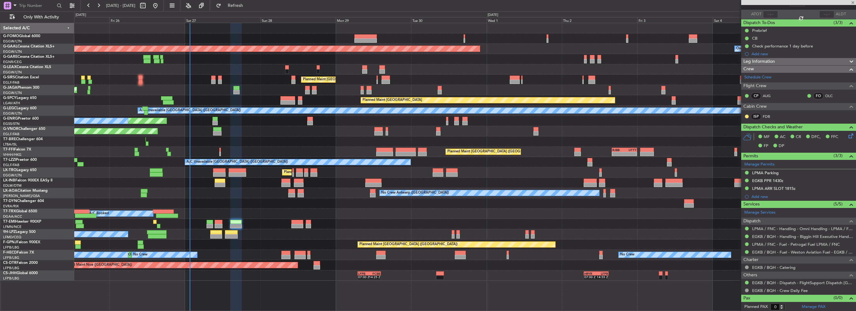
type input "+00:25"
type input "6"
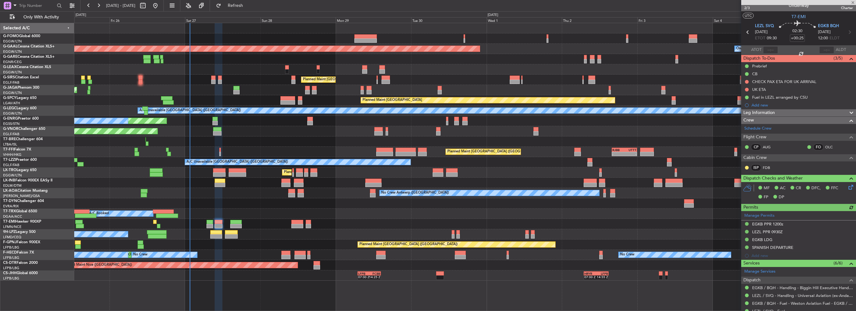
scroll to position [0, 0]
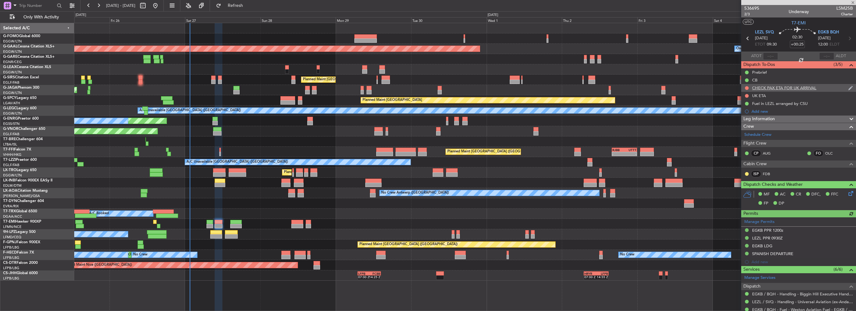
click at [745, 85] on div at bounding box center [746, 87] width 5 height 5
click at [747, 88] on button at bounding box center [747, 88] width 4 height 4
drag, startPoint x: 744, startPoint y: 124, endPoint x: 749, endPoint y: 95, distance: 29.7
click at [744, 123] on span "Cancelled" at bounding box center [748, 125] width 18 height 6
click at [746, 95] on button at bounding box center [747, 96] width 4 height 4
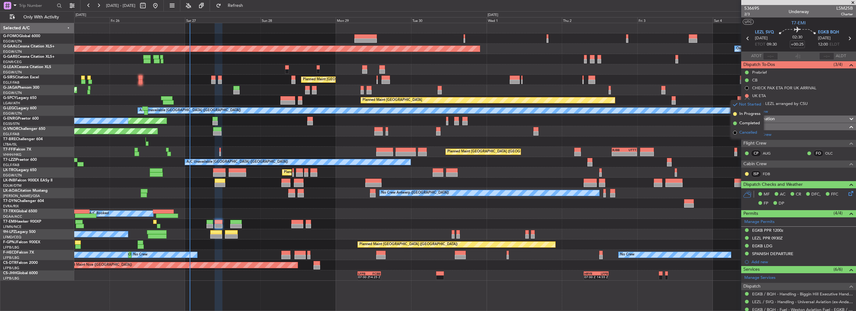
click at [744, 128] on li "Cancelled" at bounding box center [747, 132] width 33 height 9
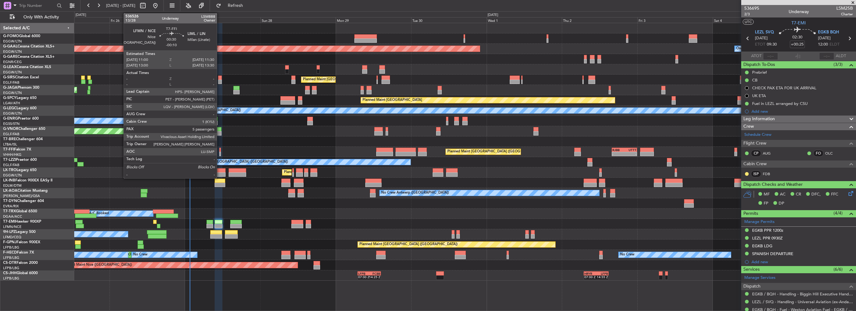
click at [220, 149] on div at bounding box center [220, 150] width 2 height 4
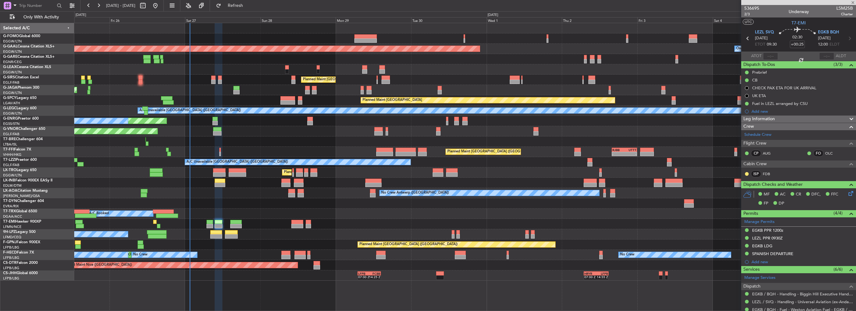
type input "-00:10"
type input "5"
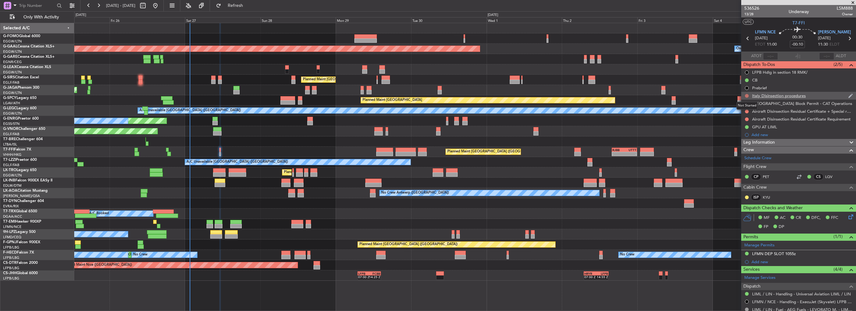
click at [747, 94] on button at bounding box center [747, 96] width 4 height 4
click at [746, 95] on button at bounding box center [747, 96] width 4 height 4
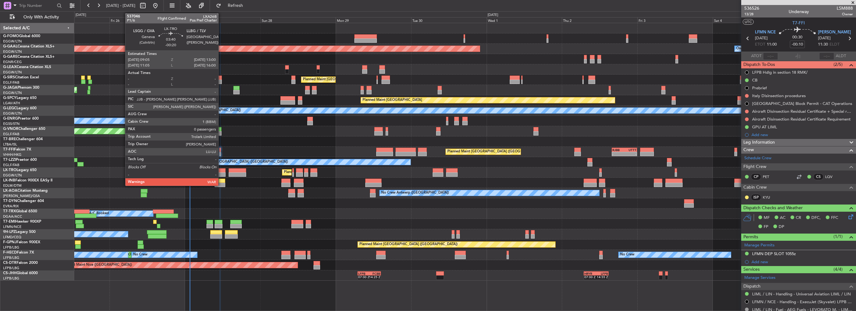
click at [221, 172] on div at bounding box center [219, 174] width 12 height 4
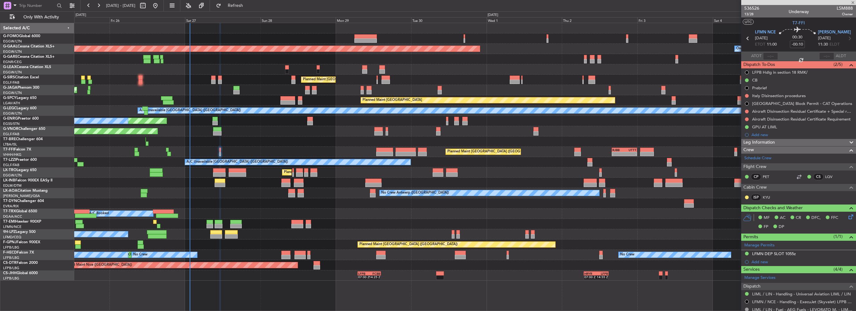
type input "-00:20"
type input "0"
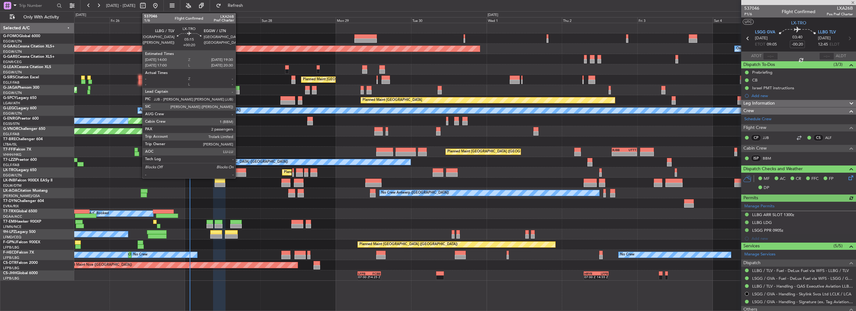
click at [238, 172] on div at bounding box center [237, 174] width 17 height 4
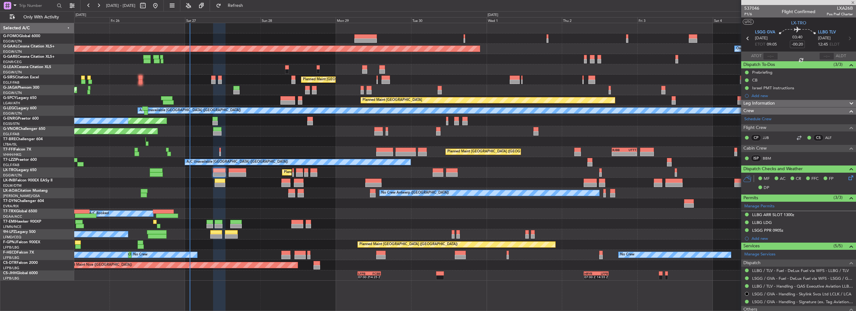
type input "+00:20"
type input "2"
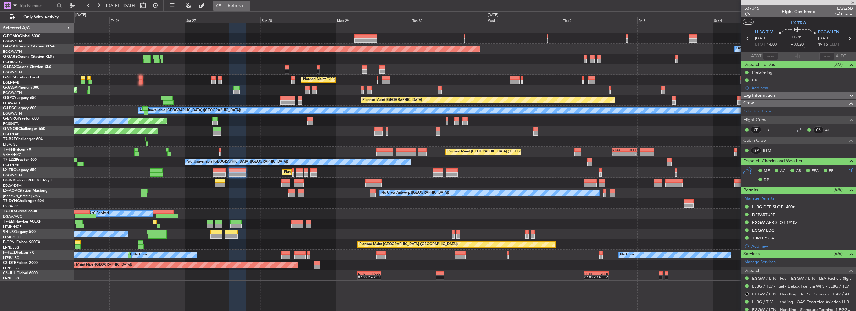
click at [249, 4] on span "Refresh" at bounding box center [235, 5] width 26 height 4
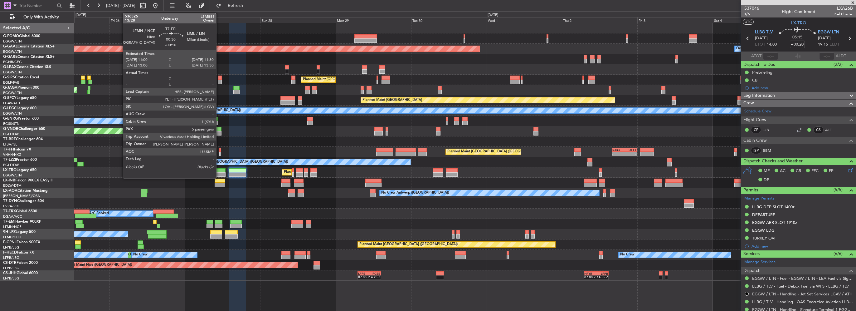
click at [219, 152] on div at bounding box center [220, 154] width 2 height 4
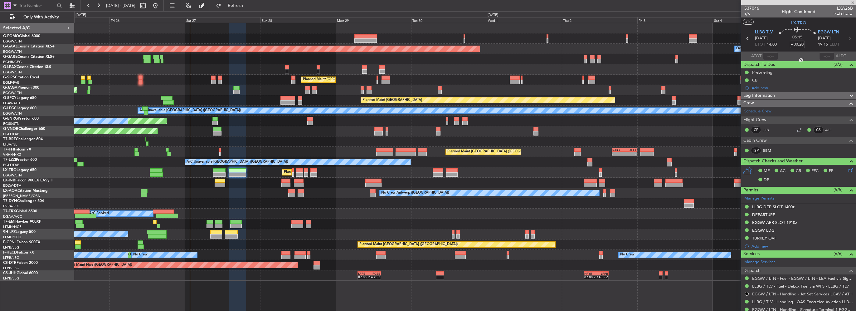
type input "-00:10"
type input "5"
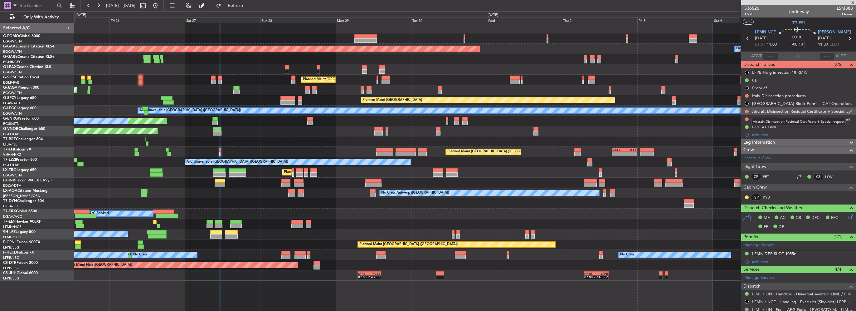
click at [773, 113] on div "Aircraft Disinsection Residual Certificate + Special request" at bounding box center [800, 111] width 96 height 5
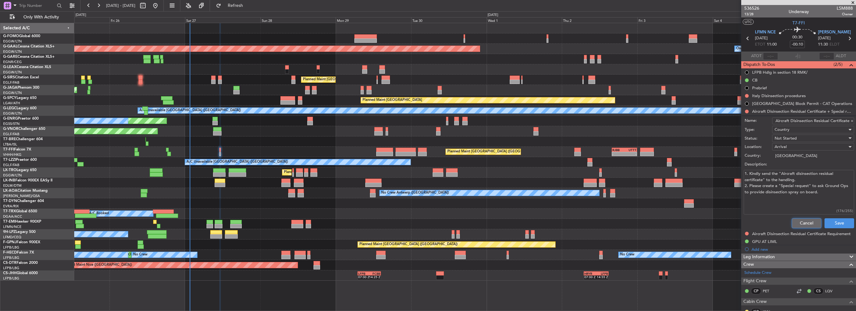
click at [794, 221] on button "Cancel" at bounding box center [807, 223] width 30 height 10
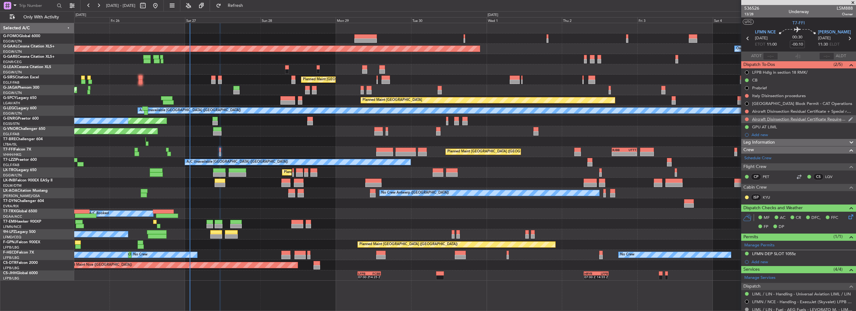
click at [760, 115] on div "Aircraft Disinsection Residual Certificate Requirement" at bounding box center [798, 119] width 115 height 8
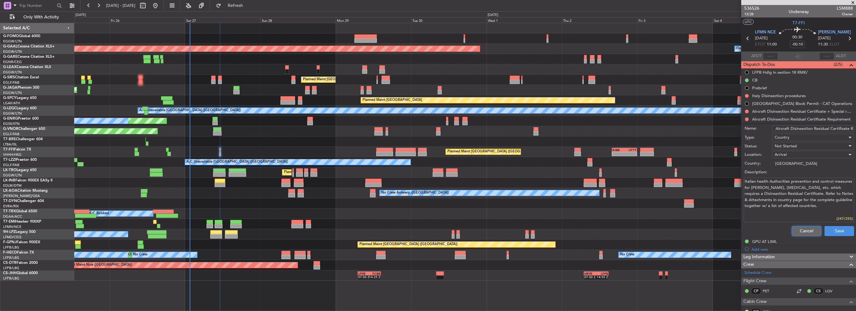
click at [798, 231] on button "Cancel" at bounding box center [807, 231] width 30 height 10
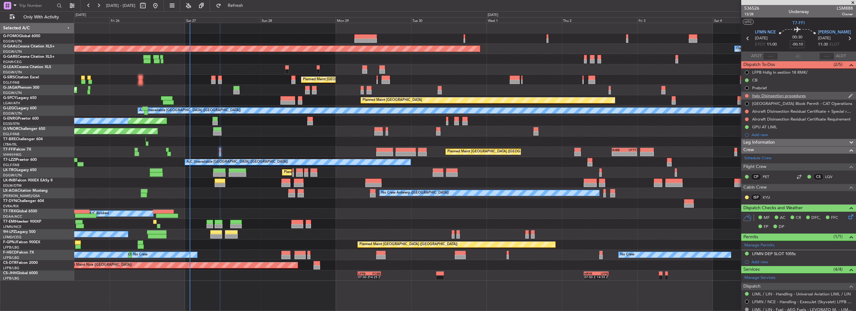
click at [773, 96] on div "Italy Disinsection procedures" at bounding box center [779, 95] width 54 height 5
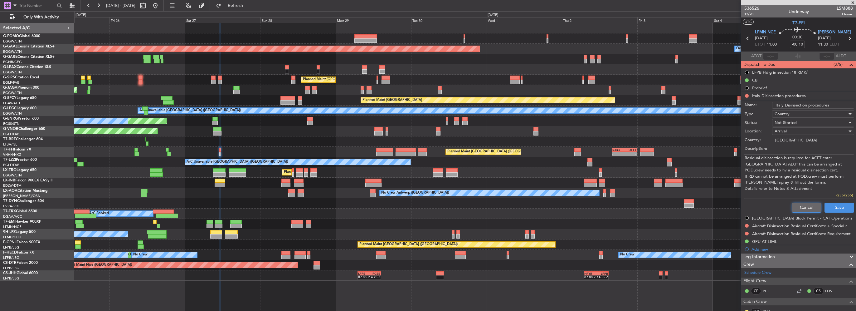
click at [799, 207] on button "Cancel" at bounding box center [807, 207] width 30 height 10
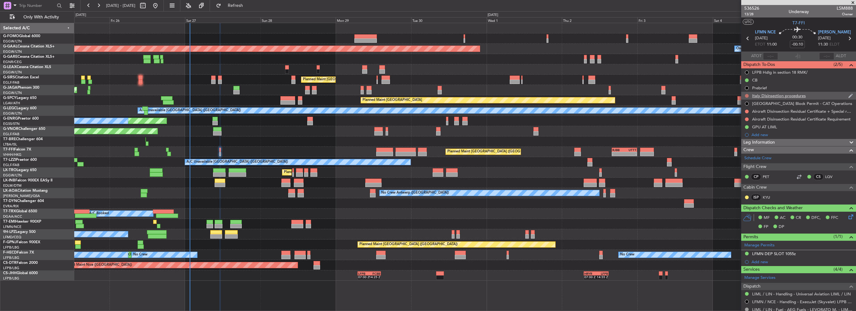
click at [747, 94] on button at bounding box center [747, 96] width 4 height 4
click at [749, 131] on span "Cancelled" at bounding box center [748, 132] width 18 height 6
click at [747, 111] on div "Cancelled" at bounding box center [747, 114] width 18 height 8
click at [747, 112] on button at bounding box center [747, 112] width 4 height 4
click at [746, 148] on span "Cancelled" at bounding box center [748, 148] width 18 height 6
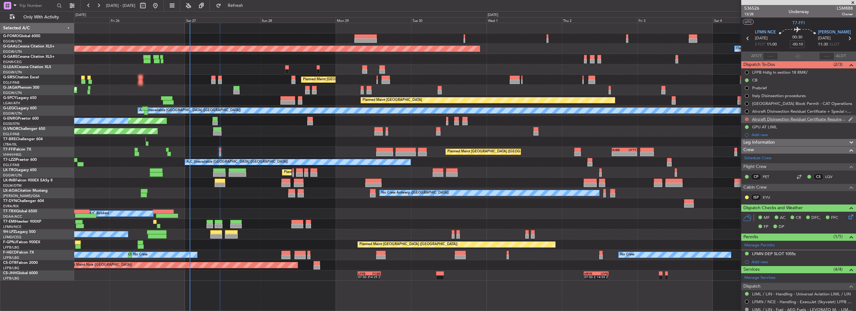
click at [746, 118] on button at bounding box center [747, 119] width 4 height 4
click at [745, 155] on span "Cancelled" at bounding box center [748, 156] width 18 height 6
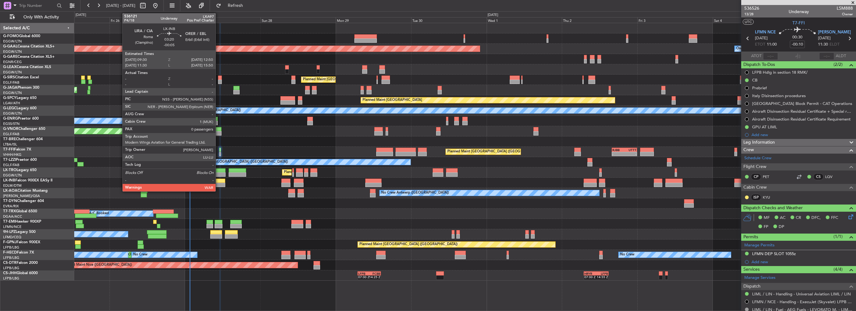
click at [218, 183] on div at bounding box center [220, 185] width 11 height 4
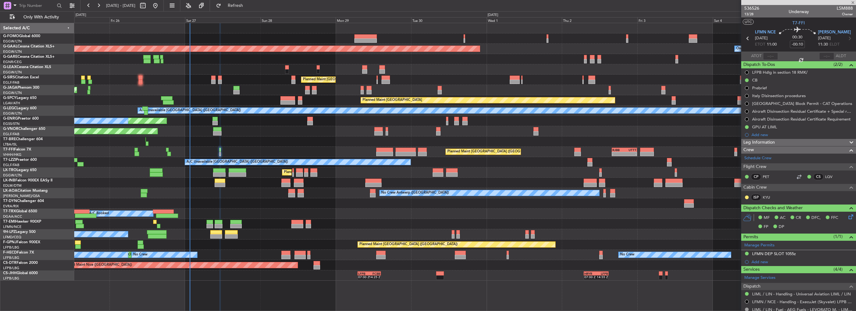
type input "-00:05"
type input "0"
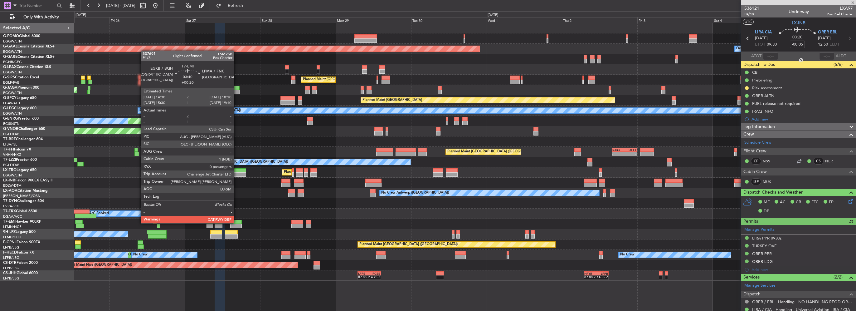
click at [237, 222] on div at bounding box center [236, 222] width 12 height 4
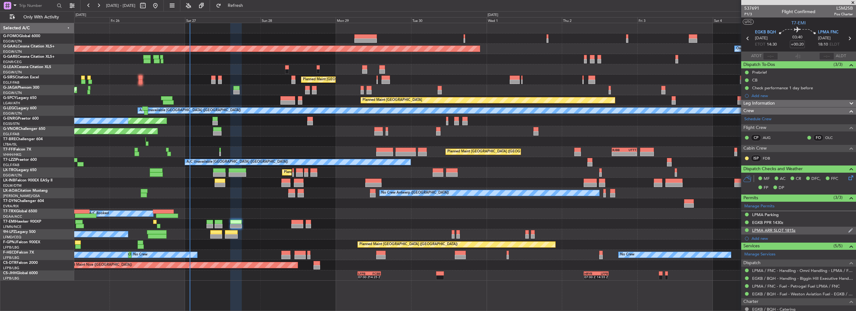
click at [785, 231] on div "LPMA ARR SLOT 1815z" at bounding box center [773, 229] width 43 height 5
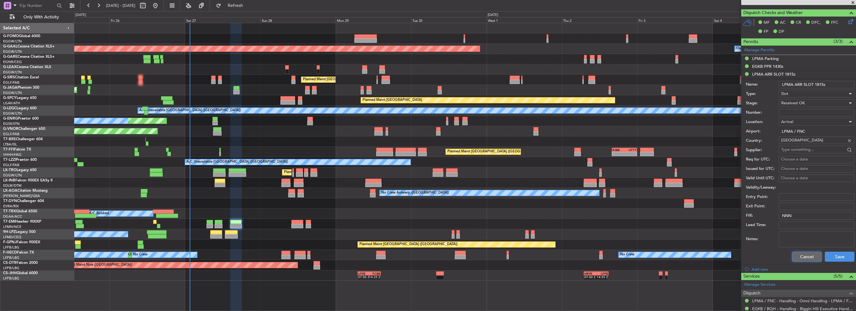
click at [810, 256] on button "Cancel" at bounding box center [807, 256] width 30 height 10
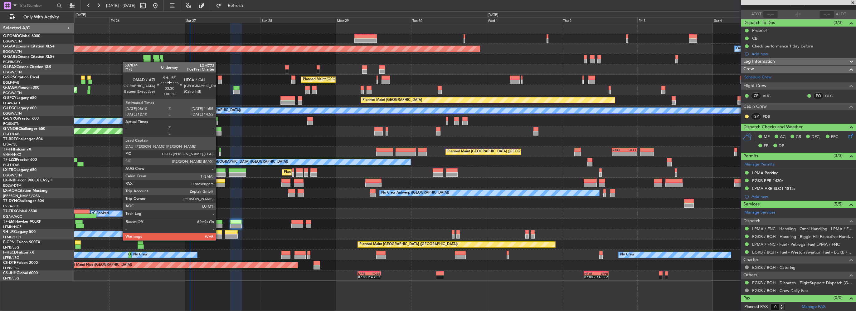
click at [219, 235] on div at bounding box center [216, 236] width 12 height 4
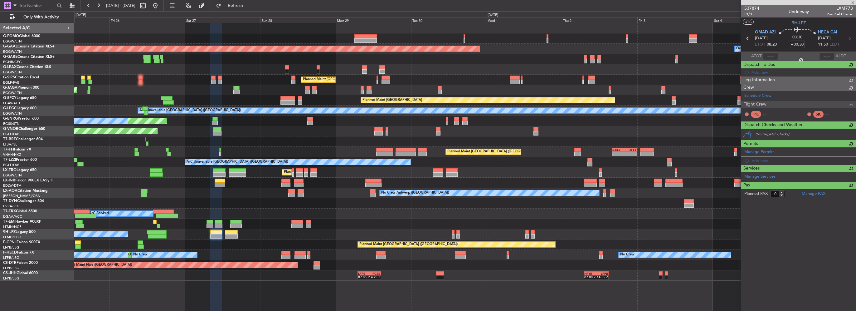
scroll to position [0, 0]
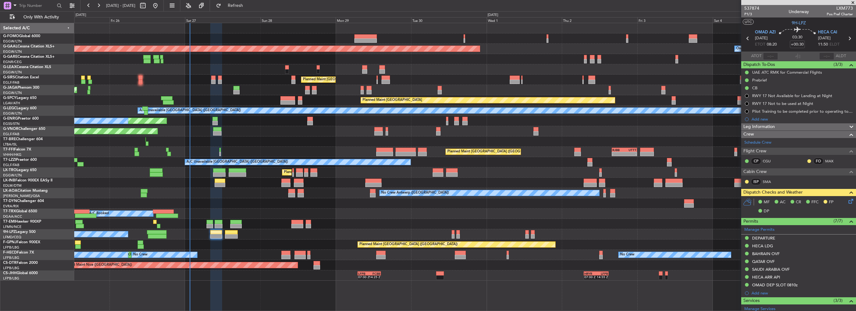
click at [848, 198] on icon at bounding box center [849, 200] width 5 height 5
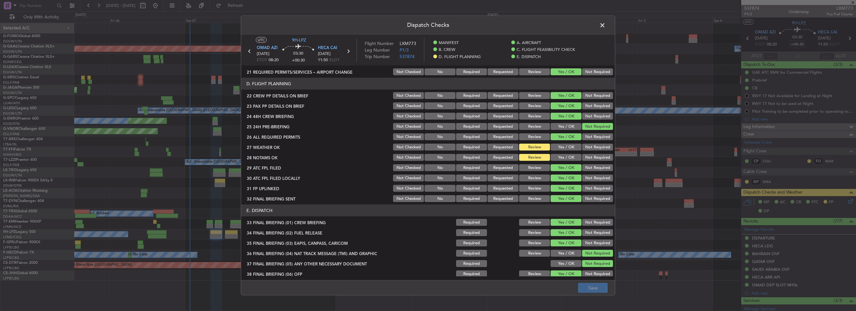
scroll to position [281, 0]
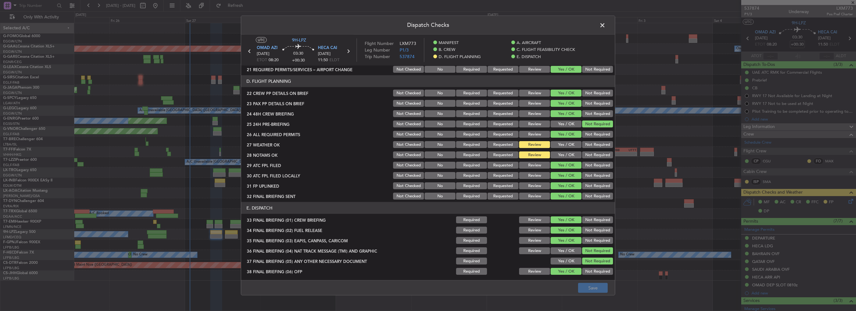
click at [606, 22] on span at bounding box center [606, 27] width 0 height 12
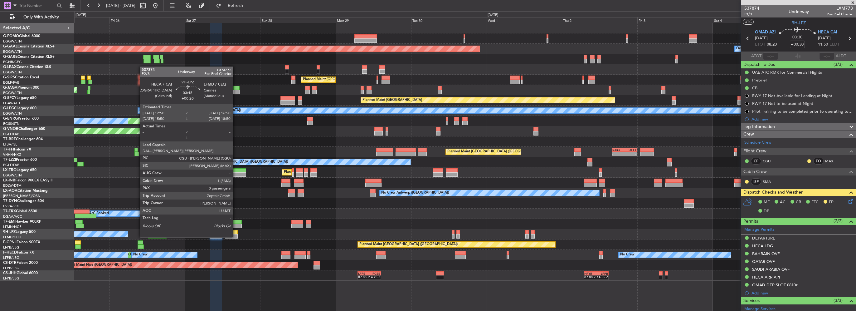
click at [235, 231] on div at bounding box center [231, 232] width 13 height 4
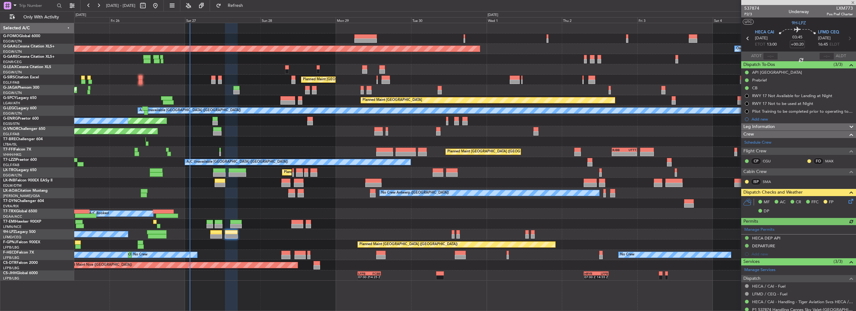
click at [847, 199] on icon at bounding box center [849, 200] width 5 height 5
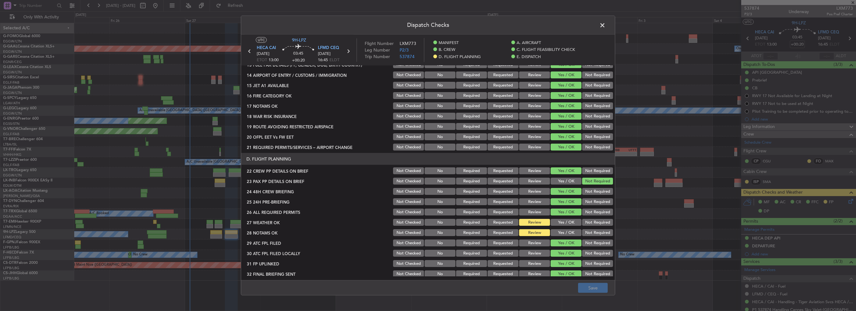
scroll to position [250, 0]
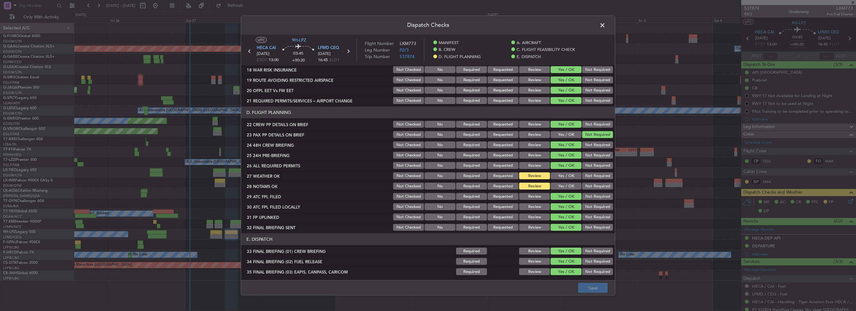
click at [569, 176] on button "Yes / OK" at bounding box center [566, 175] width 31 height 7
click at [564, 187] on button "Yes / OK" at bounding box center [566, 186] width 31 height 7
click at [594, 287] on button "Save" at bounding box center [593, 288] width 30 height 10
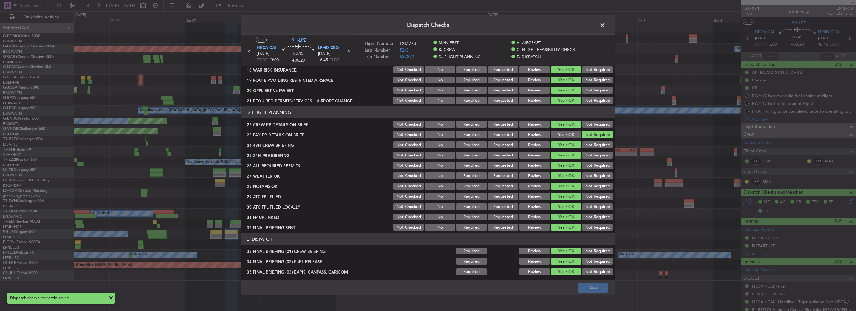
click at [606, 23] on span at bounding box center [606, 27] width 0 height 12
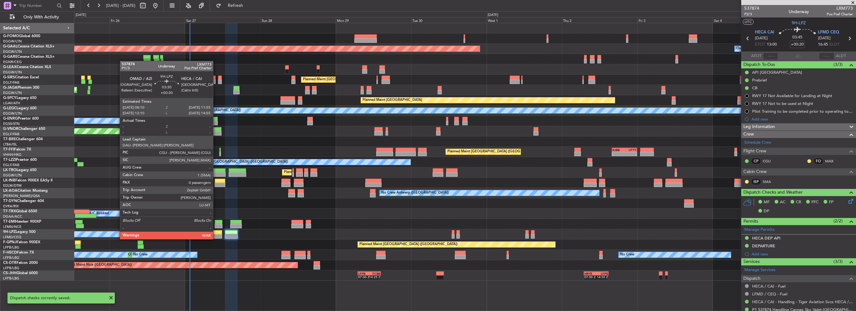
click at [215, 233] on div at bounding box center [216, 232] width 12 height 4
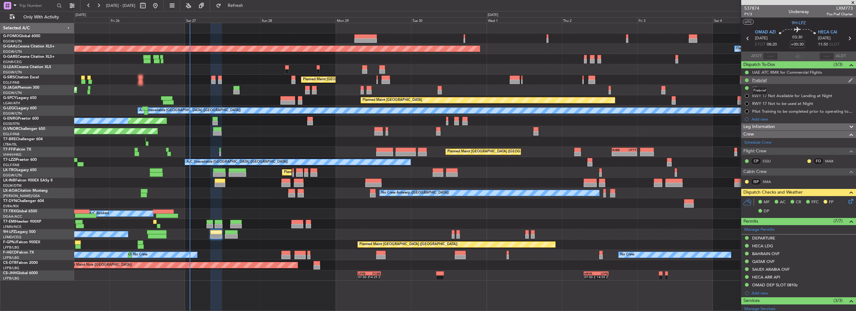
click at [758, 79] on div "Prebrief" at bounding box center [759, 79] width 15 height 5
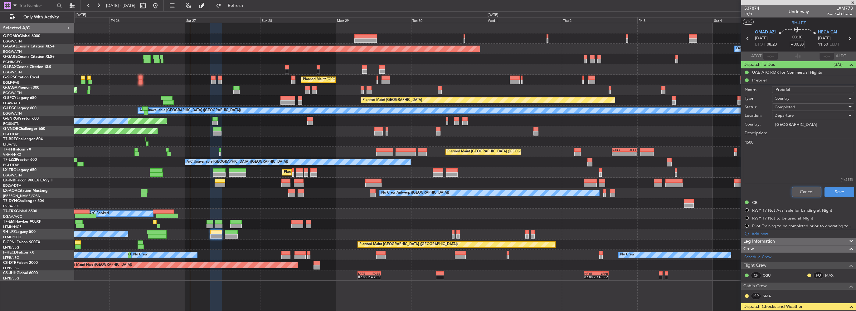
click at [803, 192] on button "Cancel" at bounding box center [807, 192] width 30 height 10
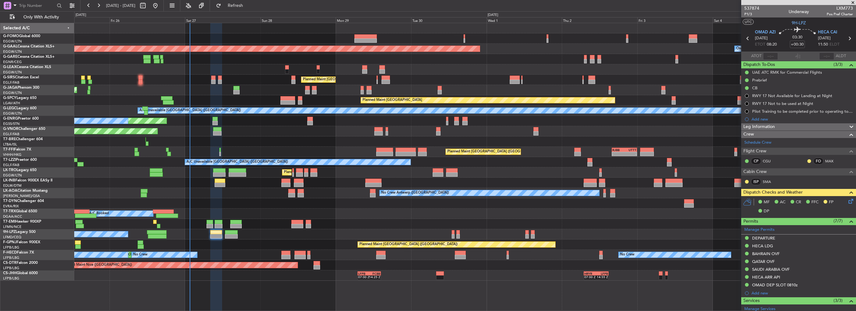
click at [798, 70] on div "UAE ATC RMK for Commercial Flights" at bounding box center [787, 72] width 70 height 5
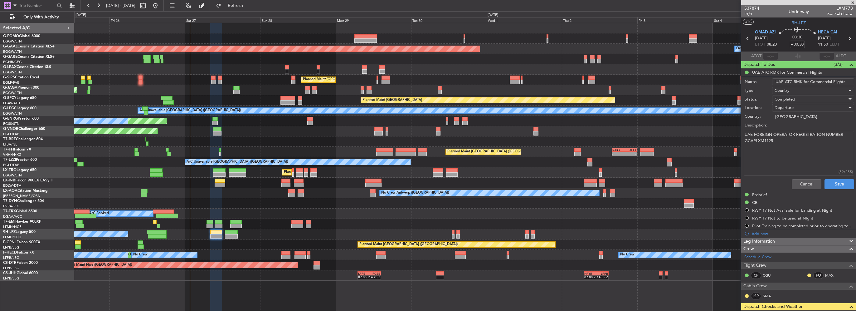
drag, startPoint x: 765, startPoint y: 143, endPoint x: 739, endPoint y: 146, distance: 27.0
click at [739, 146] on fb-app "[DATE] - [DATE] Refresh Quick Links Only With Activity Planned Maint [GEOGRAPHI…" at bounding box center [428, 158] width 856 height 306
drag, startPoint x: 803, startPoint y: 185, endPoint x: 795, endPoint y: 186, distance: 7.9
click at [803, 185] on button "Cancel" at bounding box center [807, 184] width 30 height 10
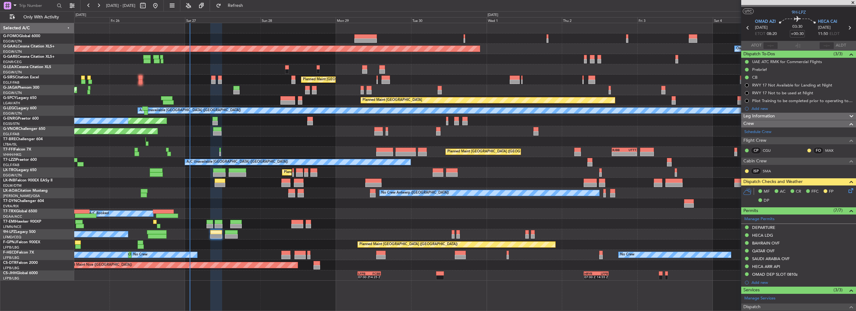
scroll to position [0, 0]
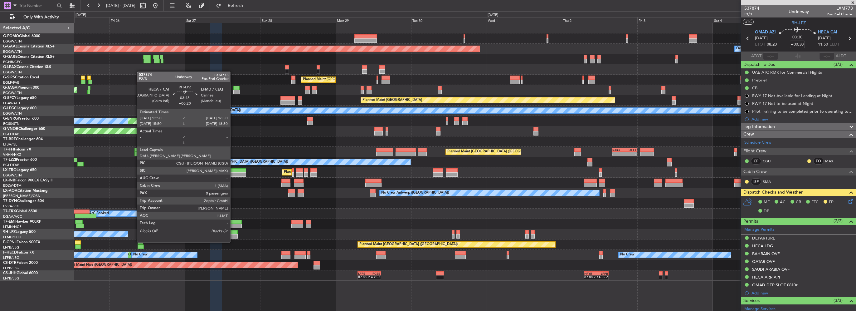
click at [233, 236] on div at bounding box center [231, 236] width 13 height 4
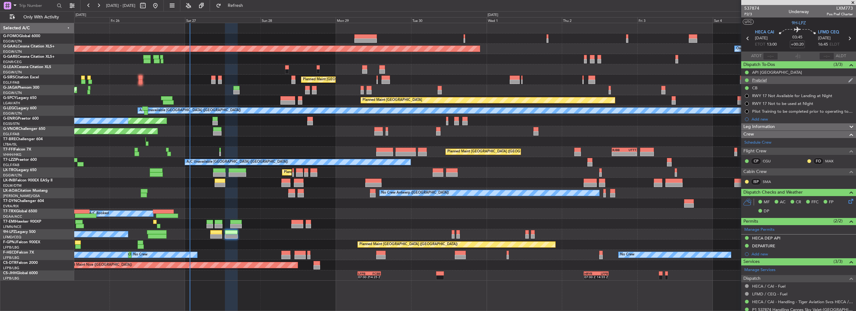
click at [765, 80] on div "Prebrief" at bounding box center [759, 79] width 15 height 5
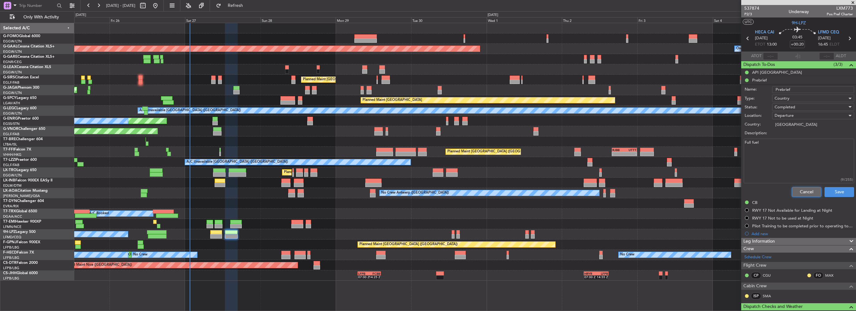
click at [805, 190] on button "Cancel" at bounding box center [807, 192] width 30 height 10
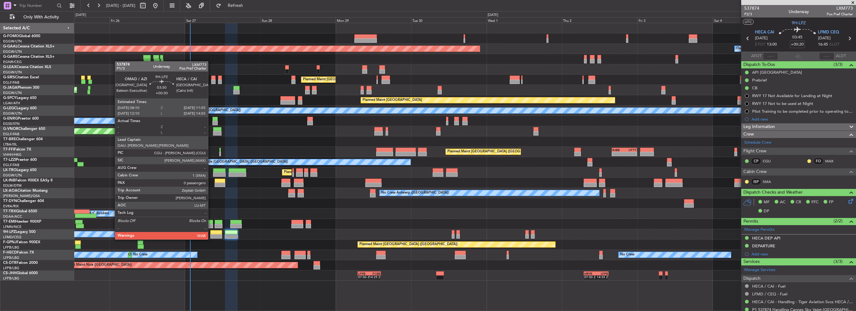
click at [211, 233] on div at bounding box center [216, 232] width 12 height 4
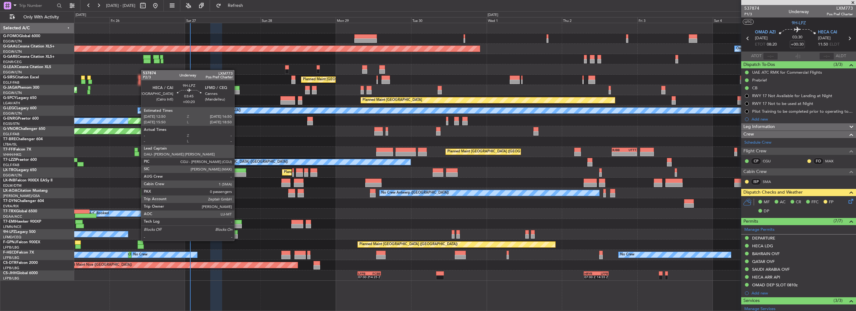
click at [236, 234] on div at bounding box center [231, 236] width 13 height 4
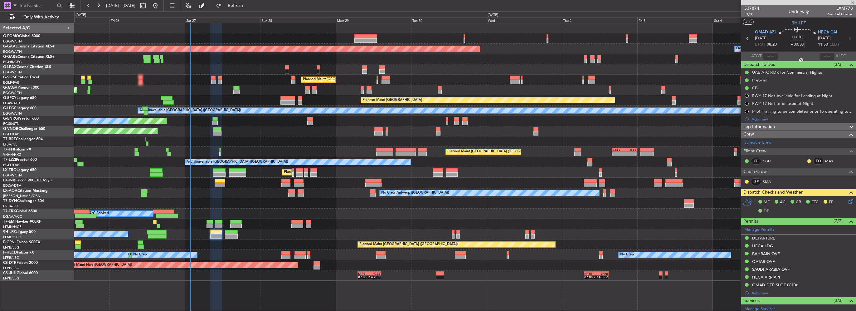
type input "+00:20"
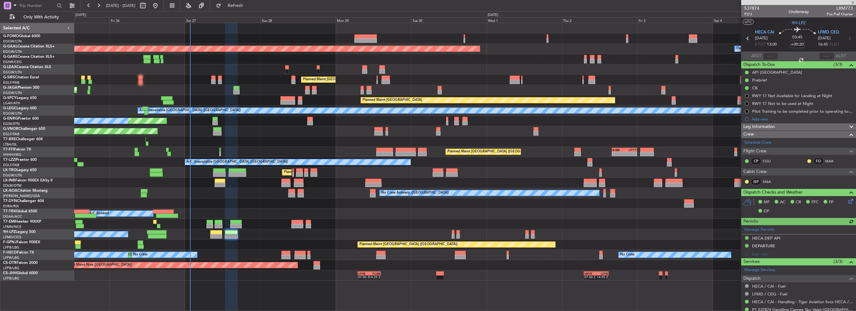
click at [789, 125] on div "Leg Information" at bounding box center [798, 126] width 115 height 7
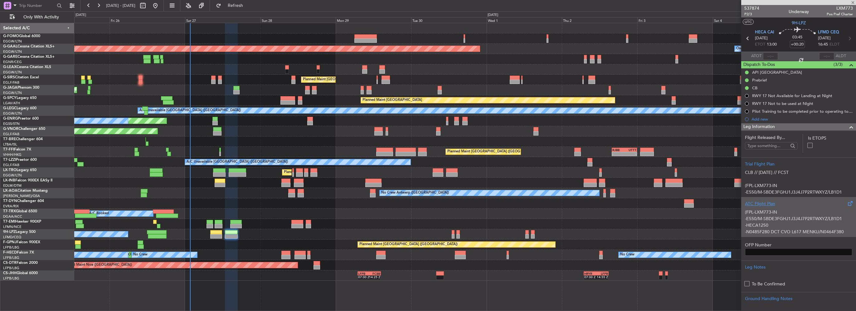
click at [769, 208] on div "(FPL-LXM773-IN -E550/M-SBDE3FGHJ1J3J4J7P2RTWXYZ/LB1D1 -HECA1250 -N0485F280 DCT …" at bounding box center [798, 220] width 107 height 27
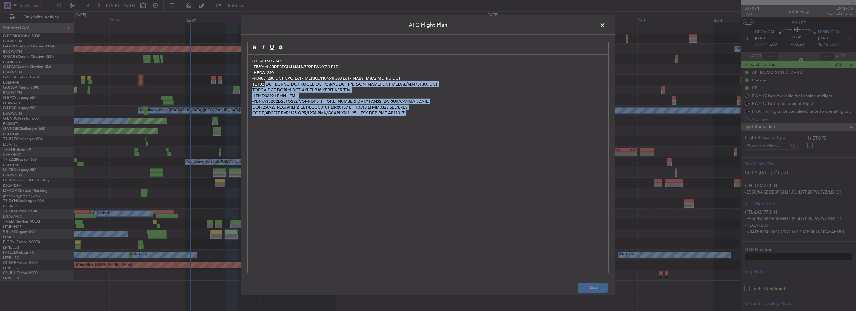
drag, startPoint x: 449, startPoint y: 126, endPoint x: 195, endPoint y: 54, distance: 264.4
click at [195, 54] on div "ATC Flight Plan (FPL-LXM773-IN -E550/M-SBDE3FGHJ1J3J4J7P2RTWXYZ/LB1D1 -HECA1250…" at bounding box center [428, 155] width 856 height 311
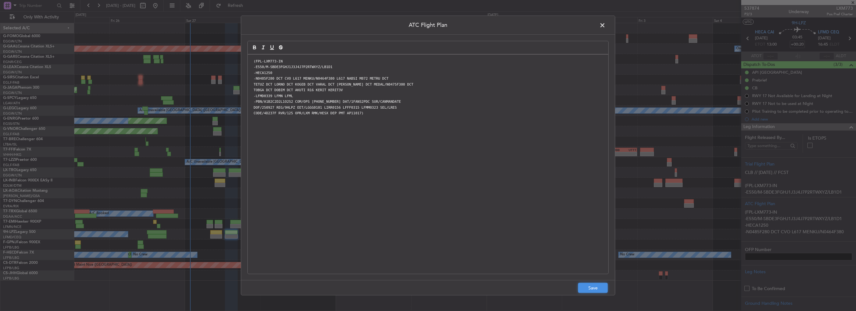
drag, startPoint x: 593, startPoint y: 287, endPoint x: 602, endPoint y: 288, distance: 8.8
click at [593, 287] on button "Save" at bounding box center [593, 288] width 30 height 10
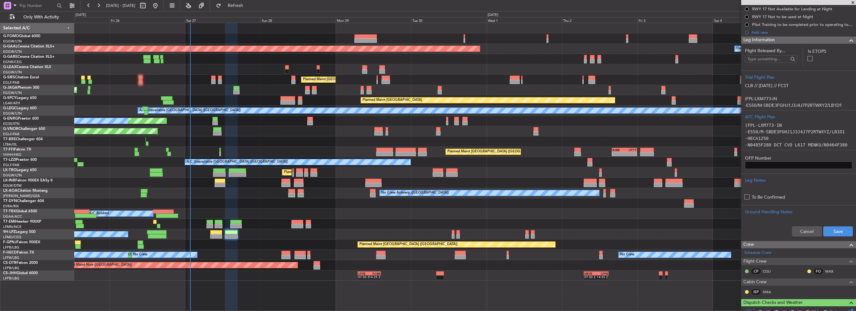
scroll to position [94, 0]
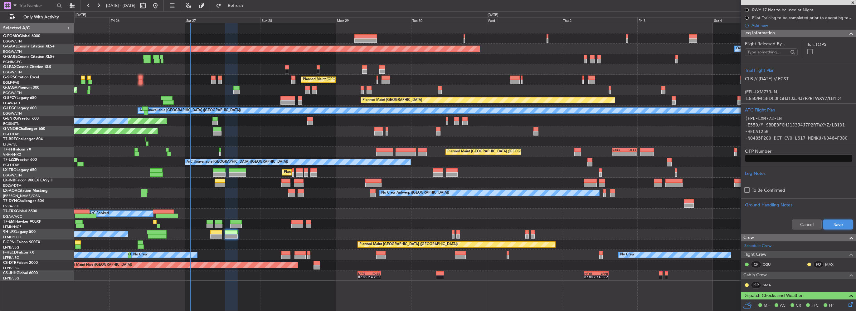
click at [832, 227] on button "Save" at bounding box center [838, 224] width 30 height 10
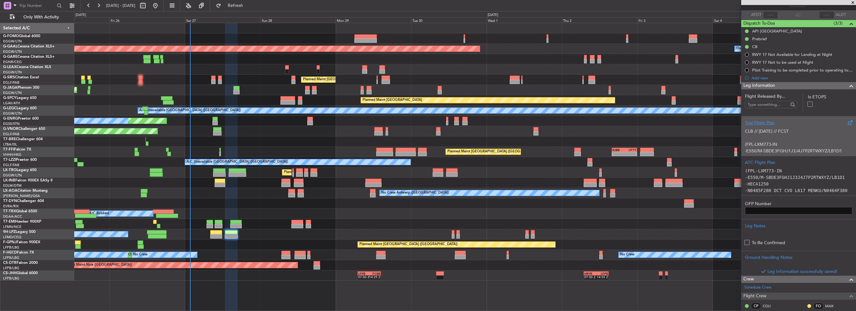
scroll to position [31, 0]
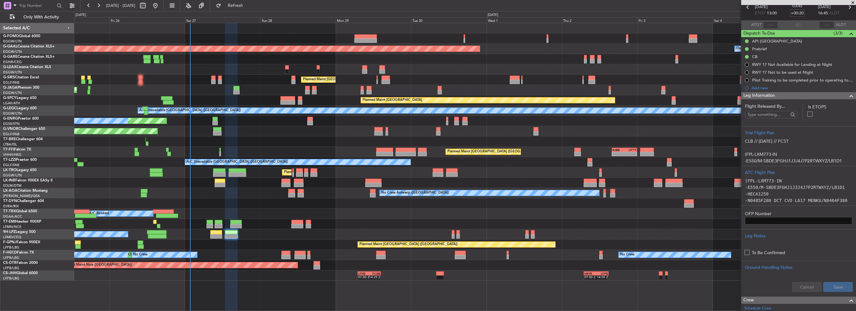
click at [848, 95] on span at bounding box center [851, 95] width 7 height 7
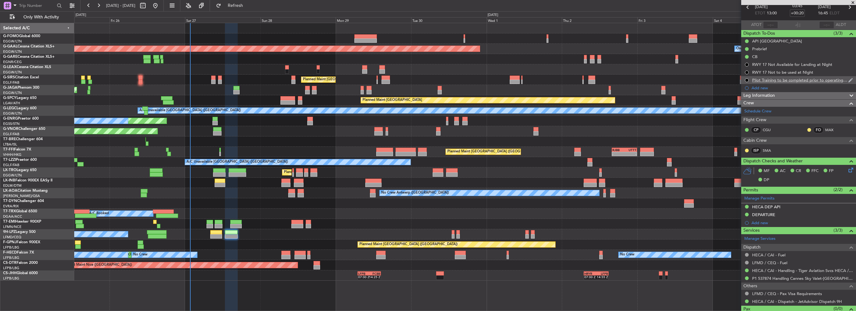
scroll to position [0, 0]
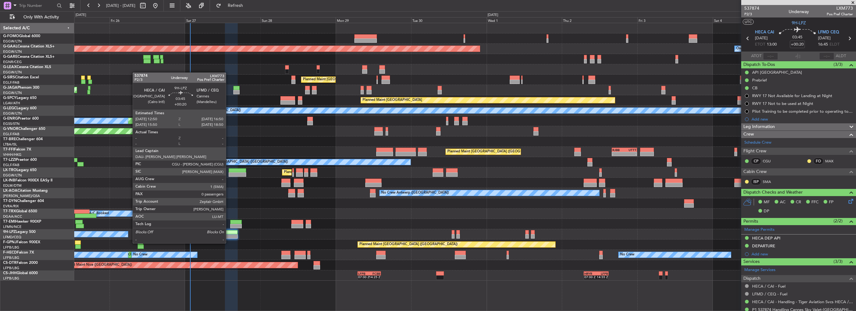
click at [229, 237] on div at bounding box center [231, 236] width 13 height 4
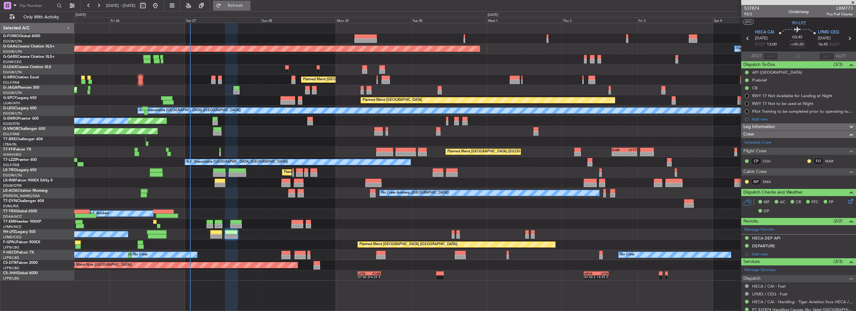
click at [249, 4] on span "Refresh" at bounding box center [235, 5] width 26 height 4
